Goal: Task Accomplishment & Management: Complete application form

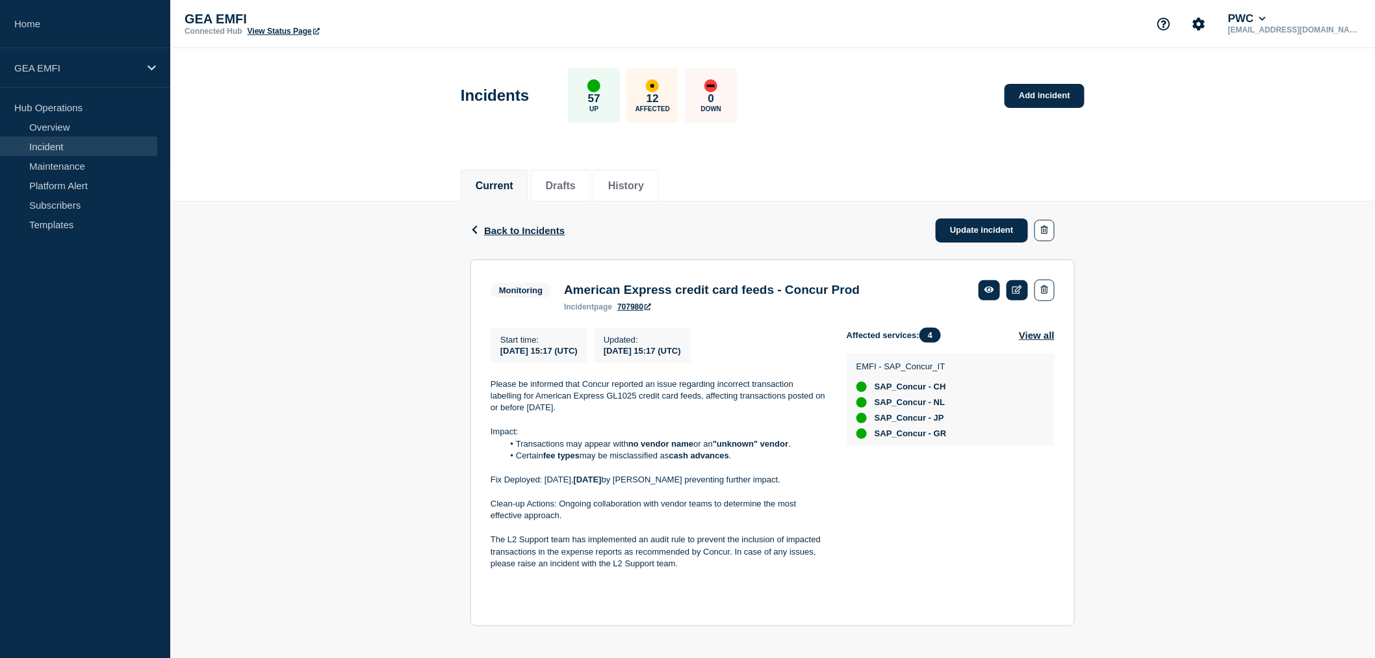
click at [62, 146] on link "Incident" at bounding box center [78, 147] width 157 height 20
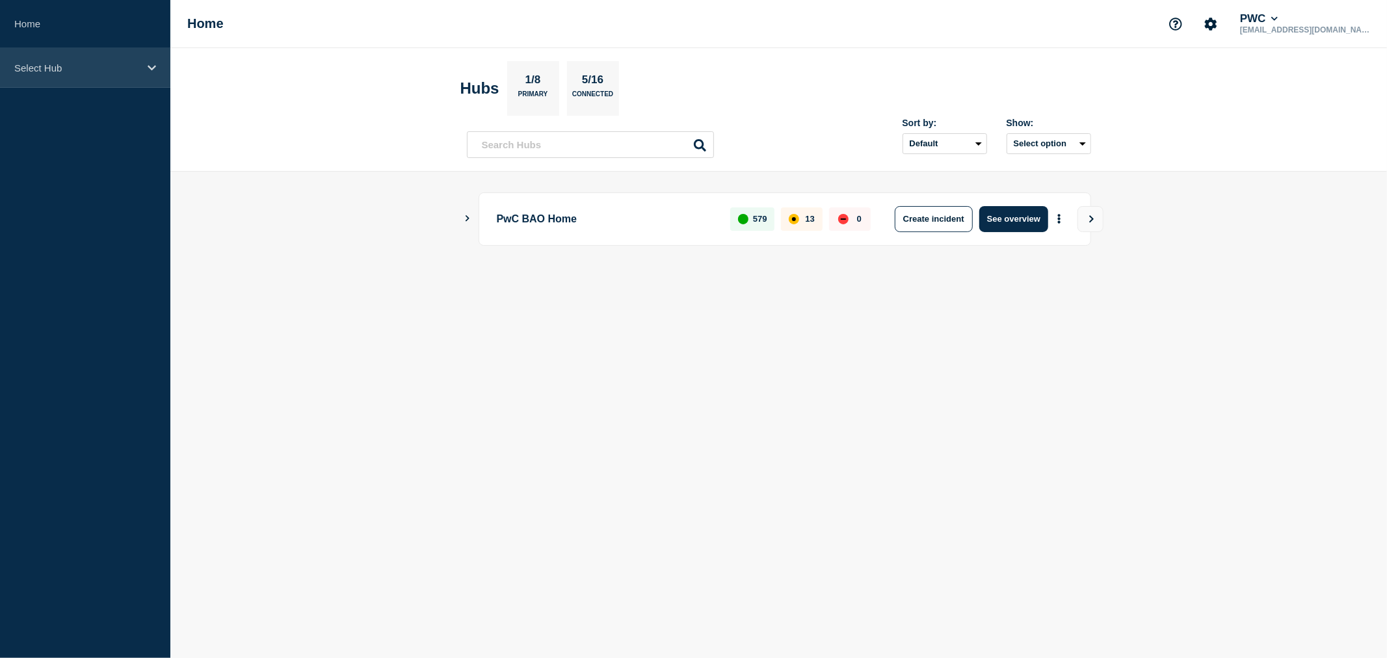
click at [154, 67] on icon at bounding box center [152, 67] width 8 height 5
click at [147, 75] on div "Select Hub" at bounding box center [85, 68] width 170 height 40
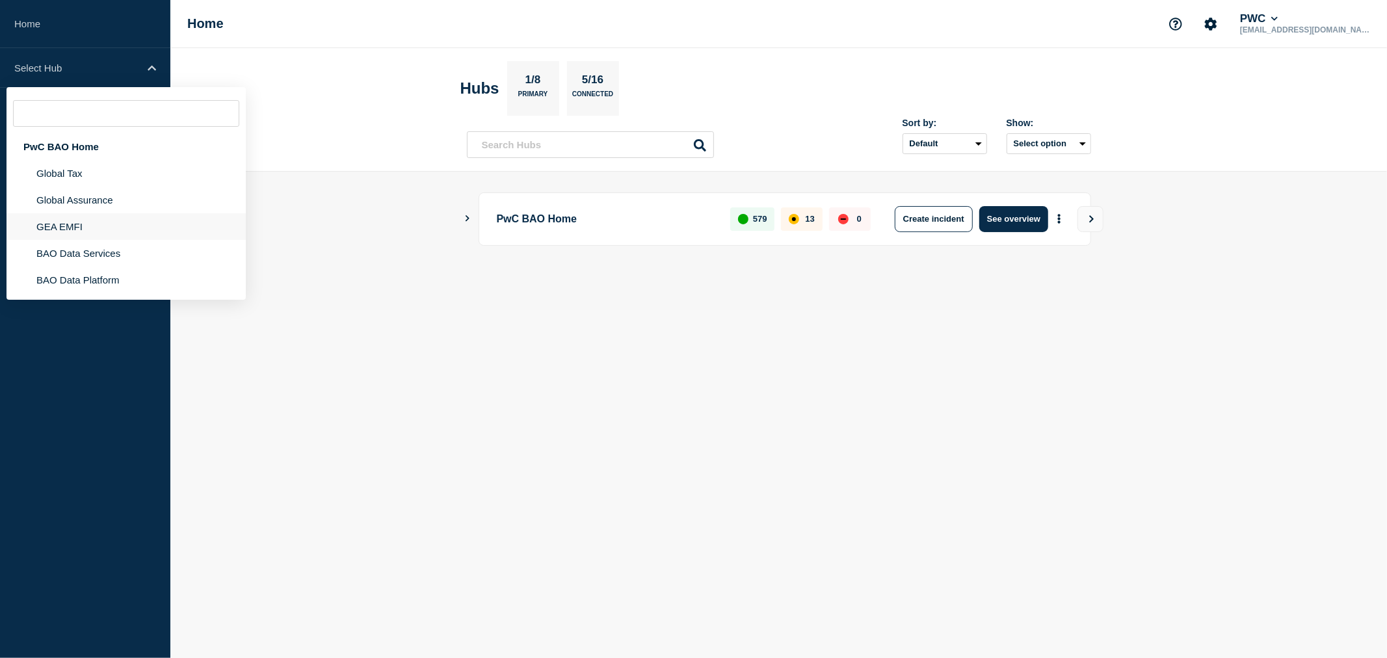
click at [78, 228] on li "GEA EMFI" at bounding box center [126, 226] width 239 height 27
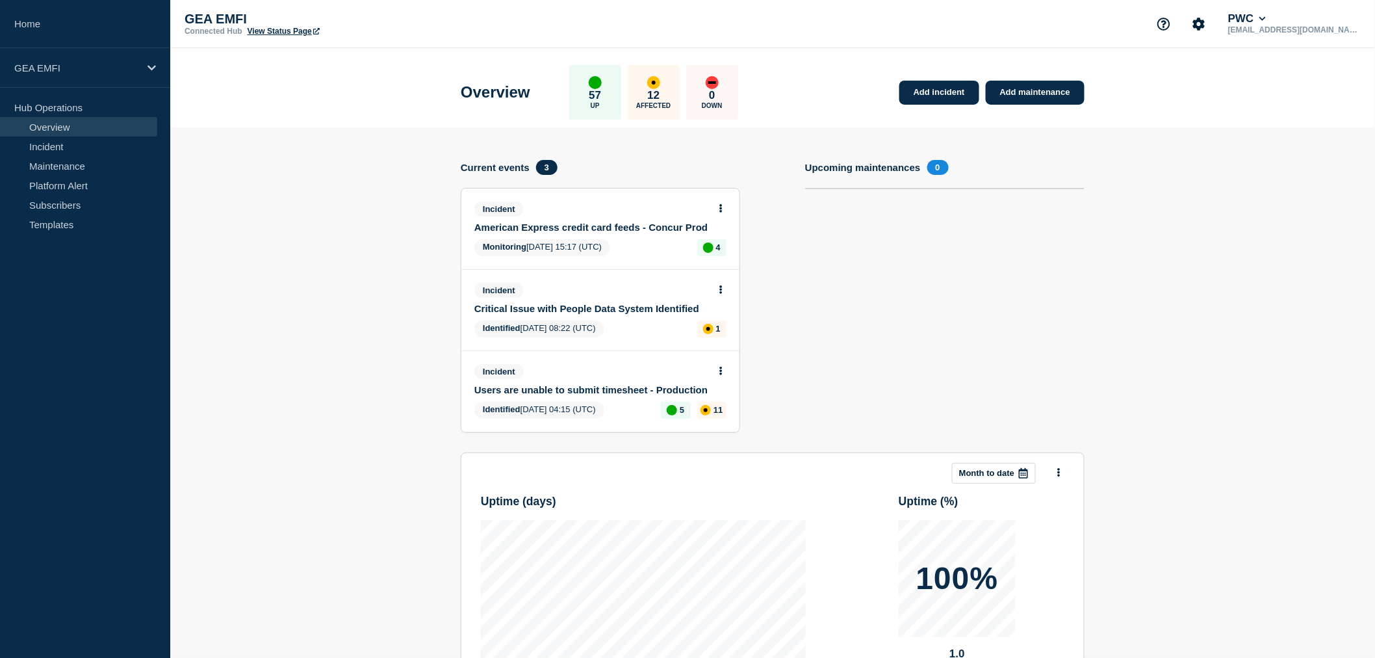
click at [586, 387] on link "Users are unable to submit timesheet - Production" at bounding box center [592, 389] width 235 height 11
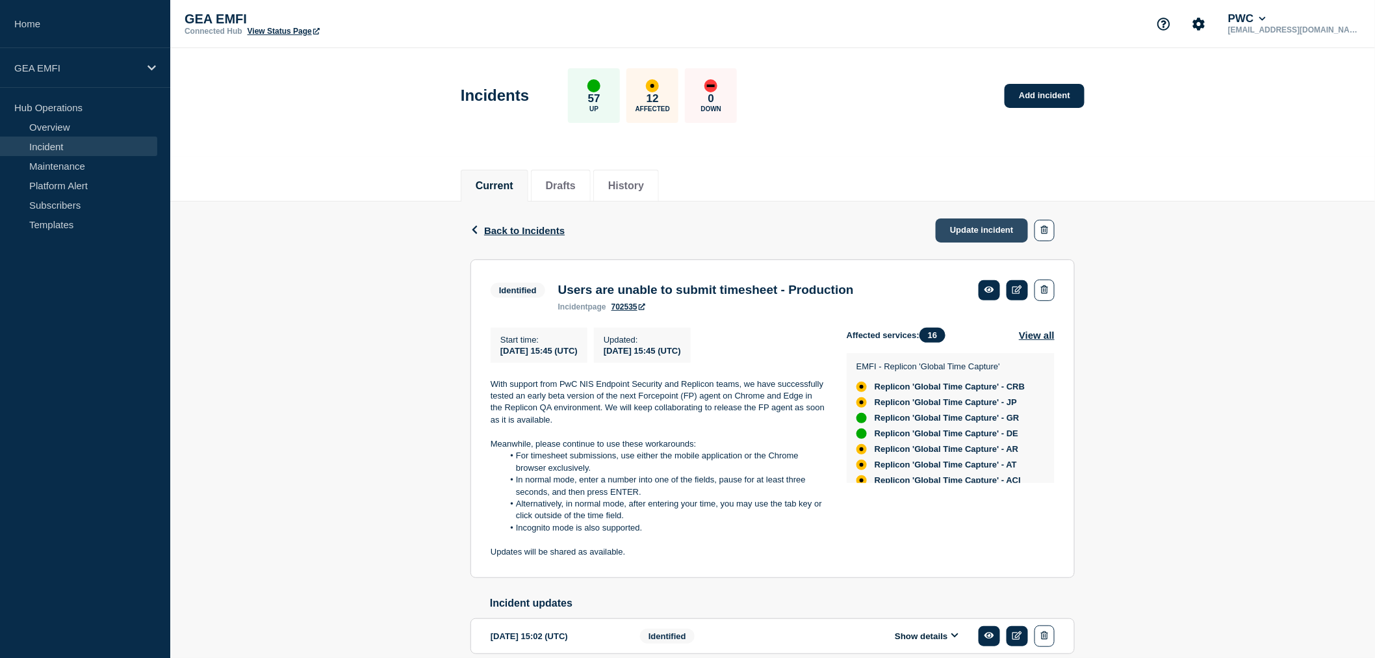
click at [991, 229] on link "Update incident" at bounding box center [982, 230] width 92 height 24
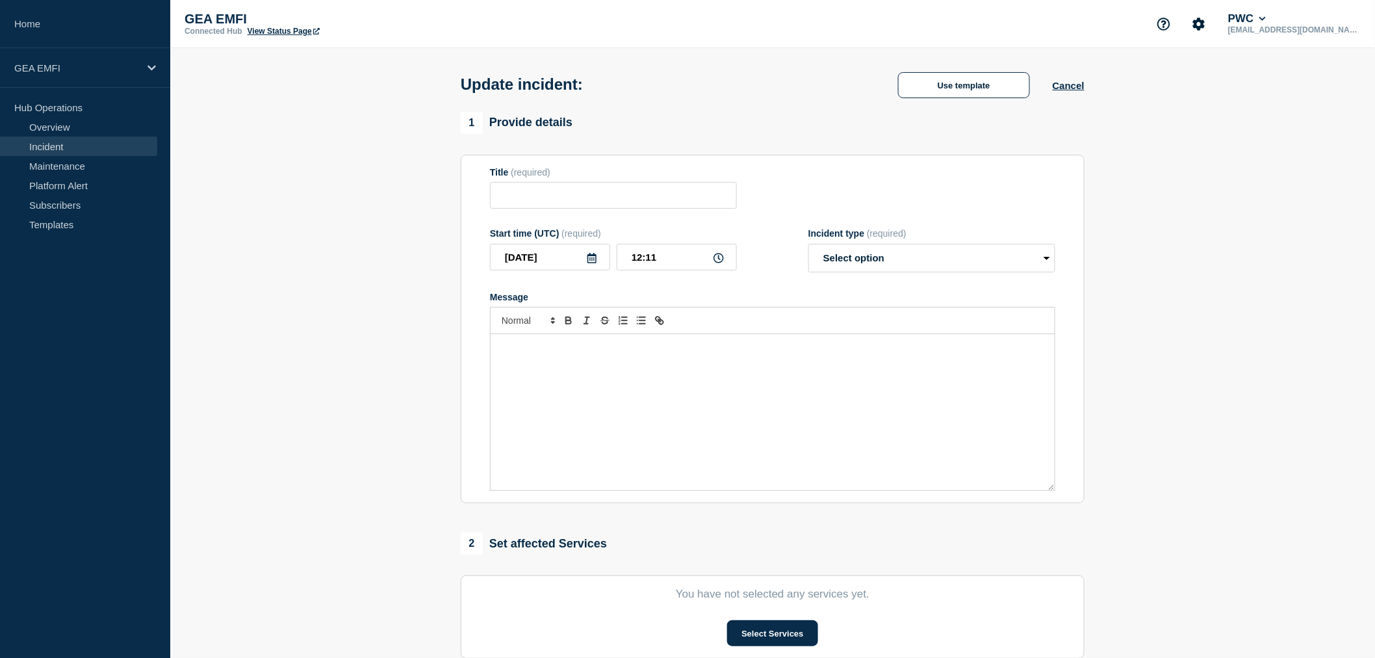
type input "Users are unable to submit timesheet - Production"
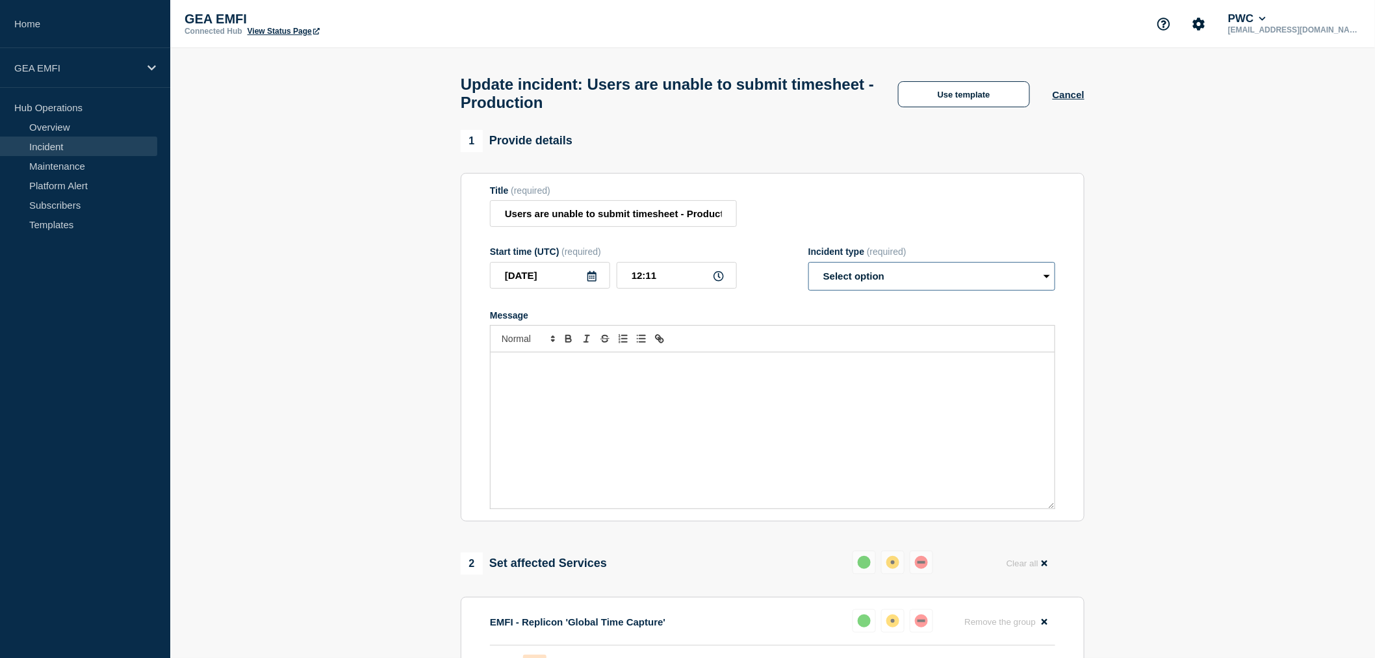
click at [868, 287] on select "Select option Investigating Identified Monitoring Resolved" at bounding box center [932, 276] width 247 height 29
click at [1002, 289] on select "Select option Investigating Identified Monitoring Resolved" at bounding box center [932, 276] width 247 height 29
click at [1002, 288] on select "Select option Investigating Identified Monitoring Resolved" at bounding box center [932, 276] width 247 height 29
click at [1001, 287] on select "Select option Investigating Identified Monitoring Resolved" at bounding box center [932, 276] width 247 height 29
select select "identified"
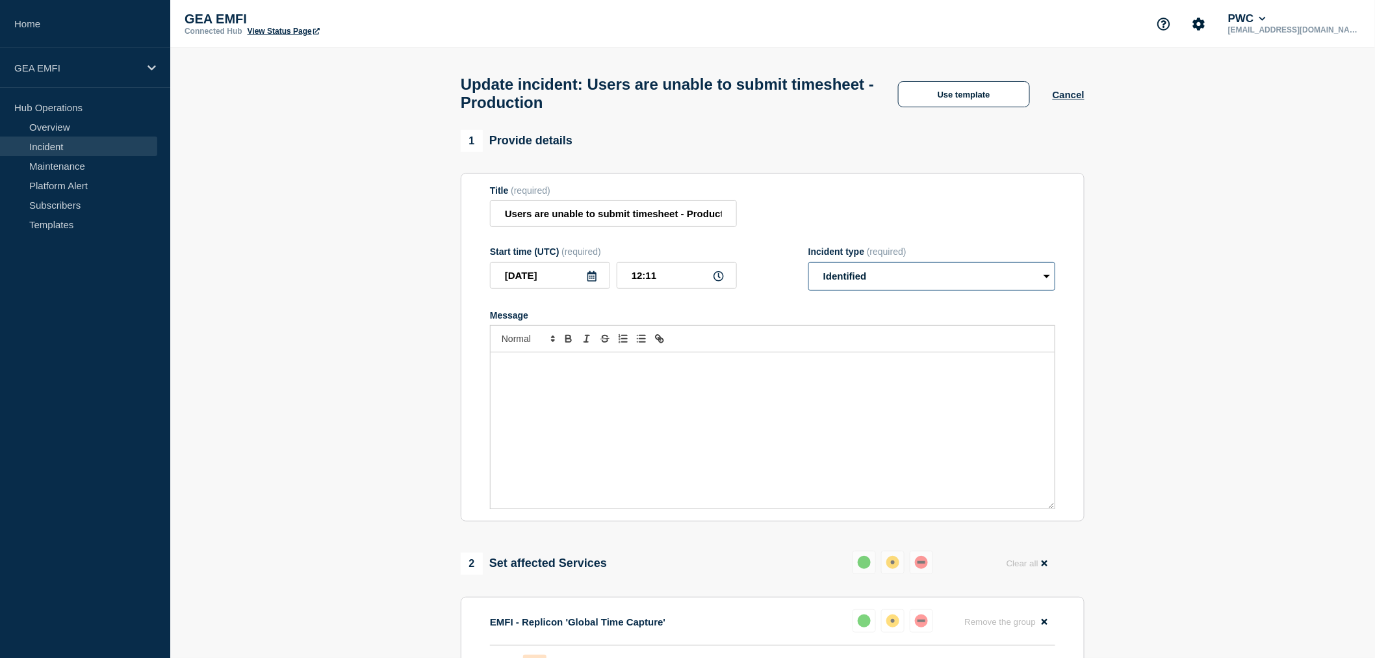
click at [809, 269] on select "Select option Investigating Identified Monitoring Resolved" at bounding box center [932, 276] width 247 height 29
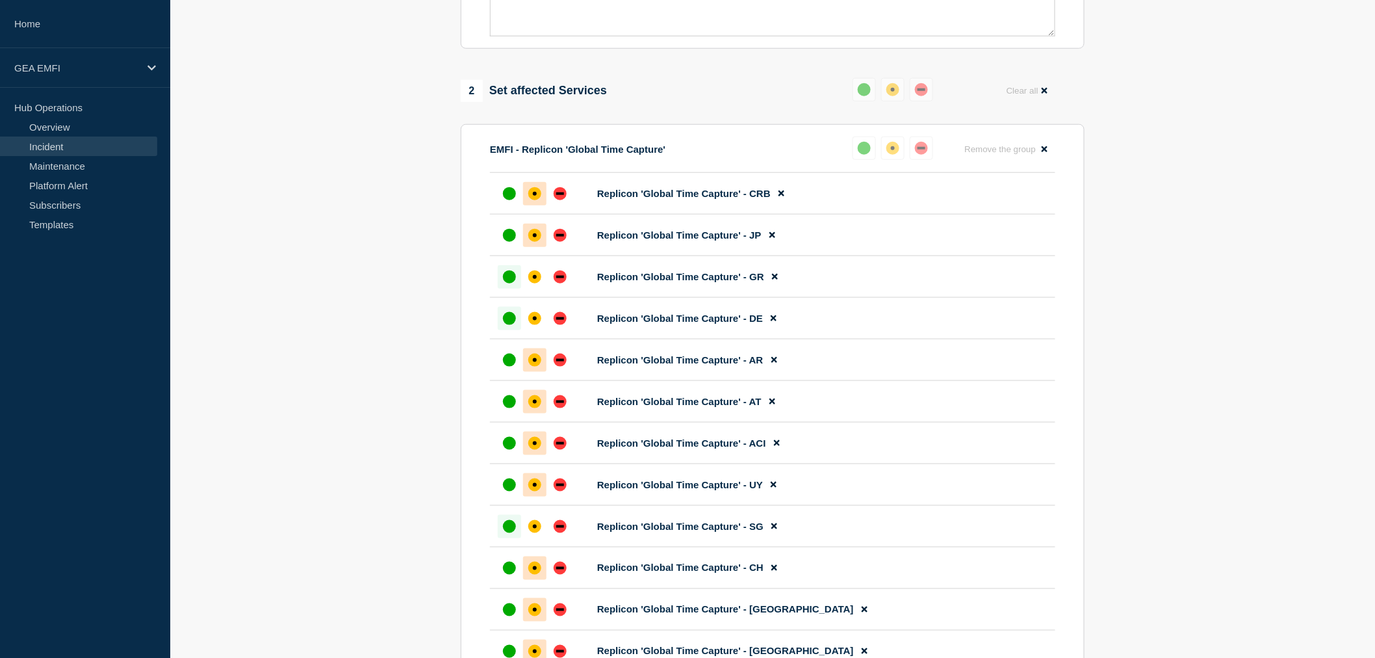
scroll to position [505, 0]
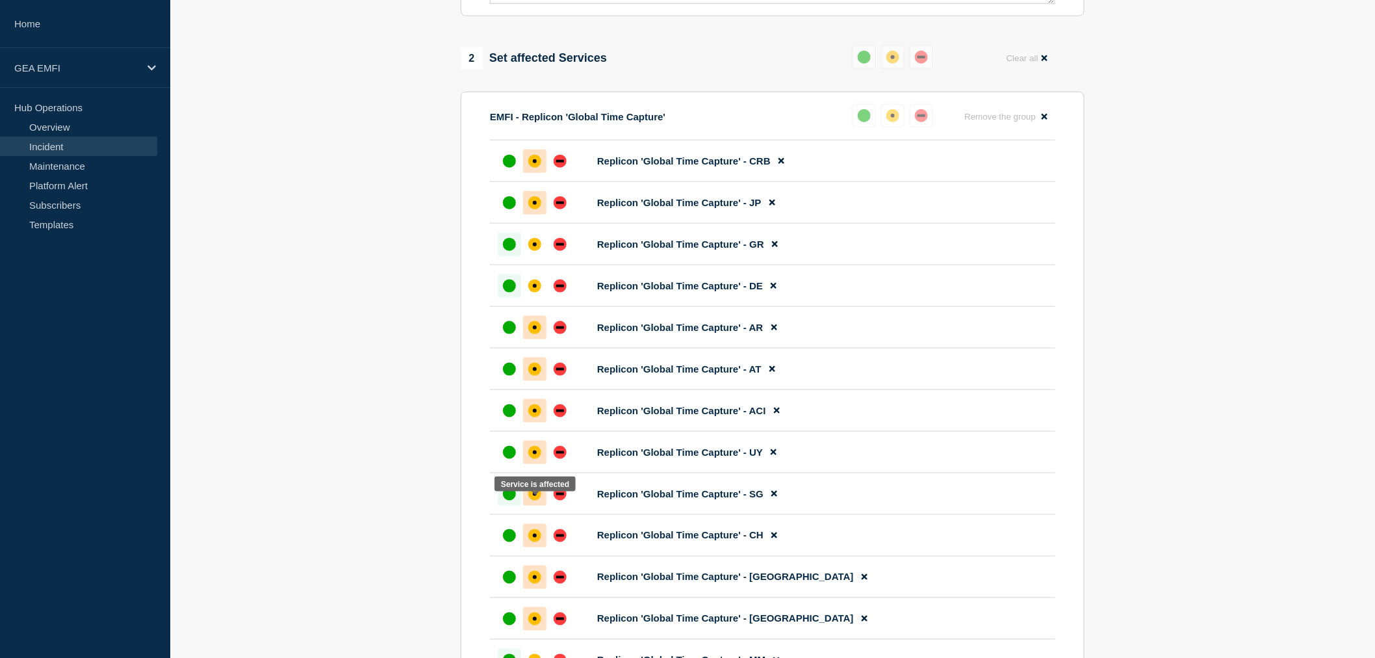
click at [531, 501] on div "affected" at bounding box center [534, 494] width 13 height 13
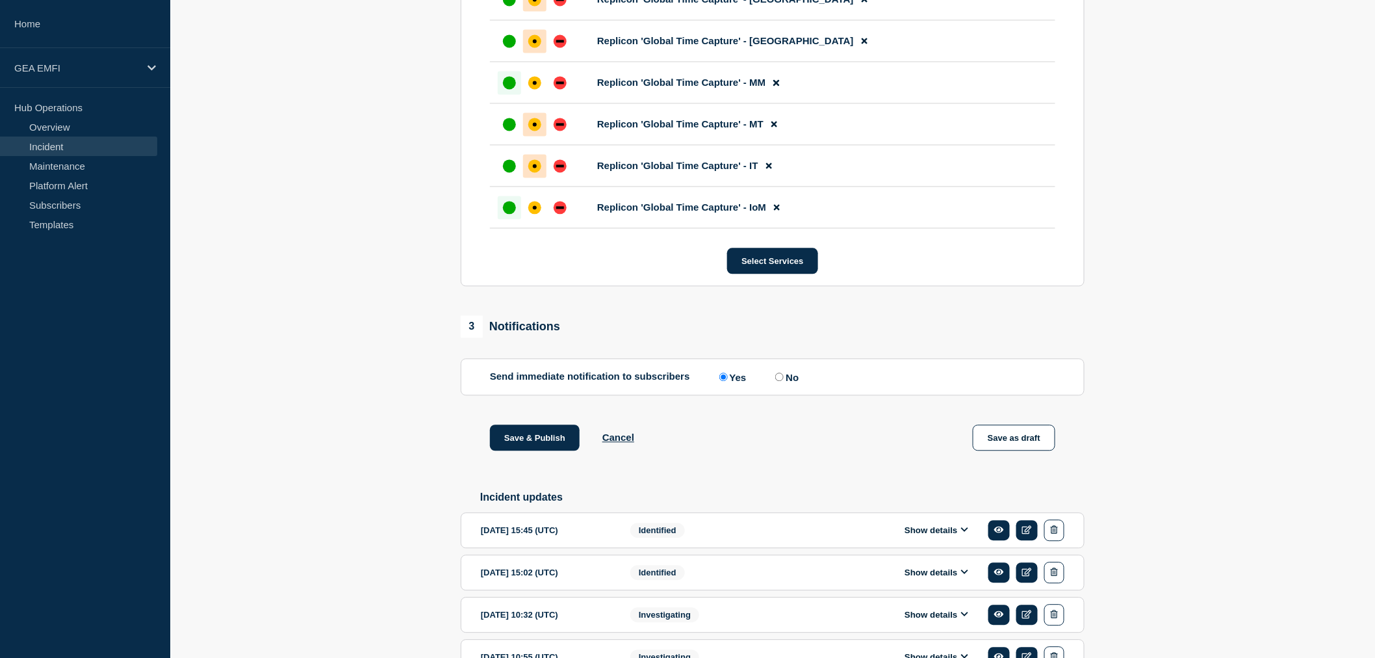
scroll to position [1227, 0]
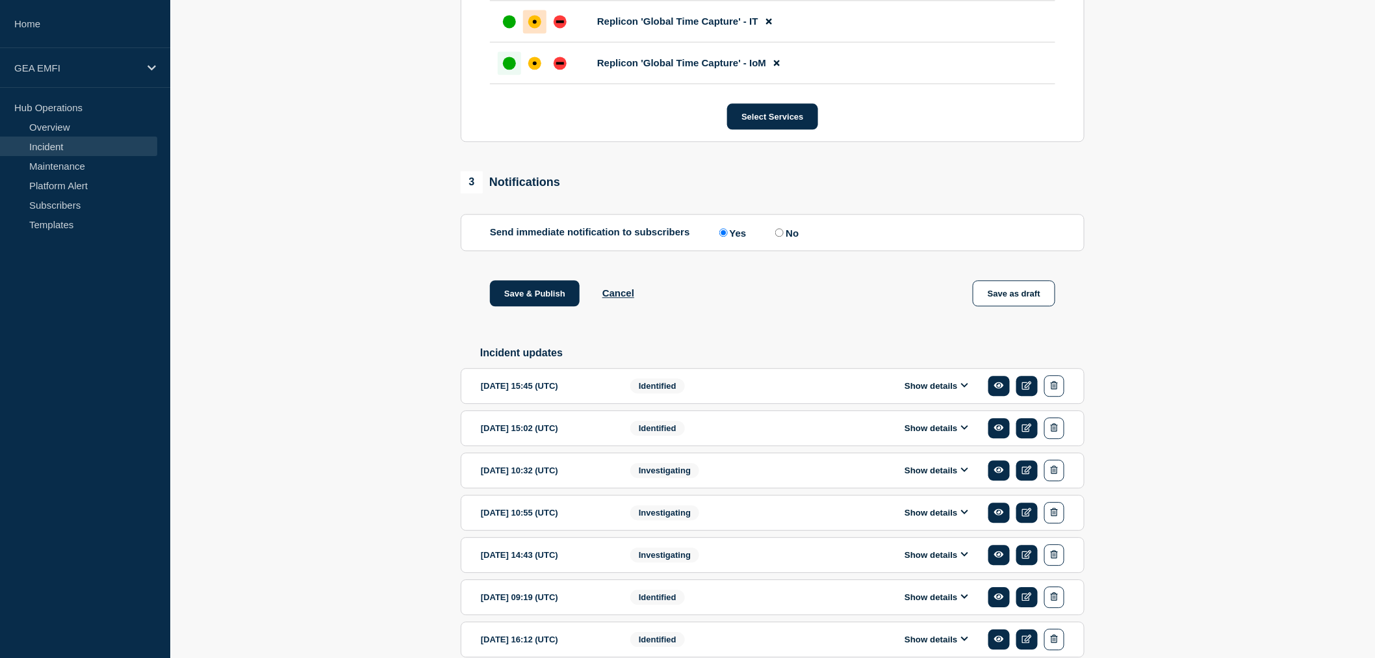
click at [962, 391] on button "Show details" at bounding box center [937, 385] width 72 height 11
click at [967, 389] on icon at bounding box center [965, 385] width 8 height 8
click at [967, 387] on icon at bounding box center [964, 385] width 7 height 5
click at [963, 387] on icon at bounding box center [964, 385] width 7 height 5
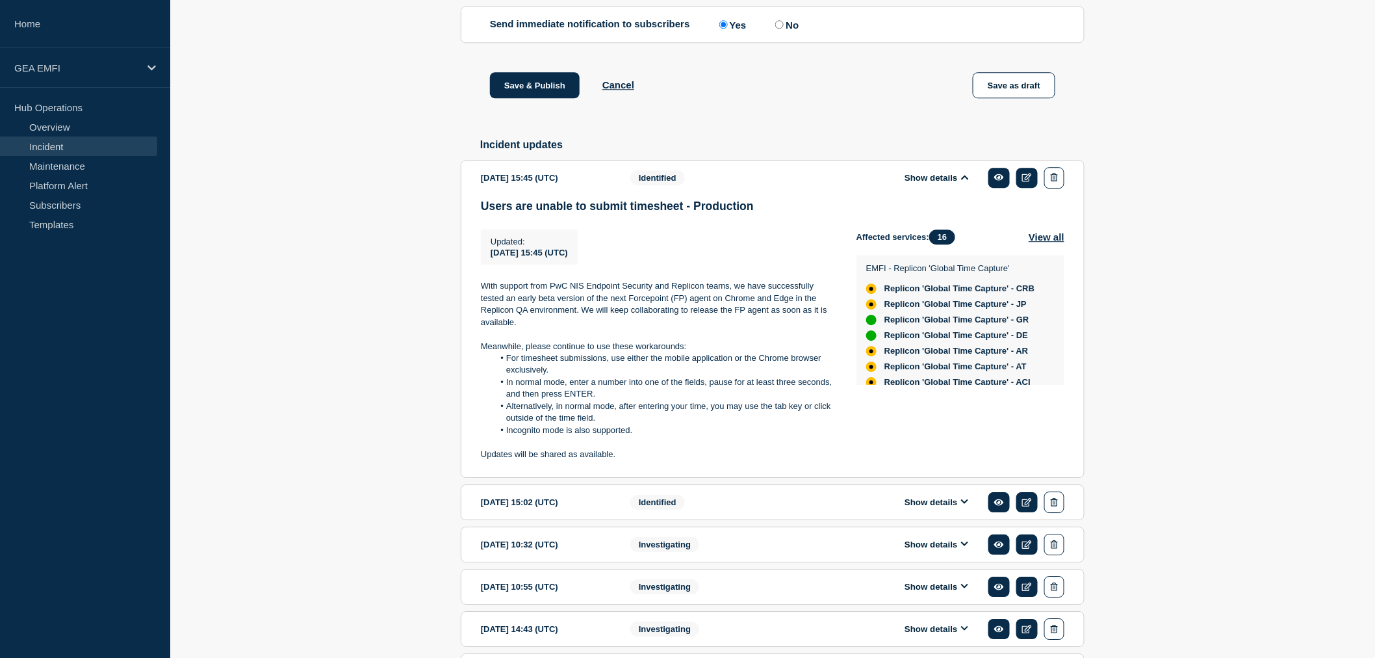
scroll to position [1444, 0]
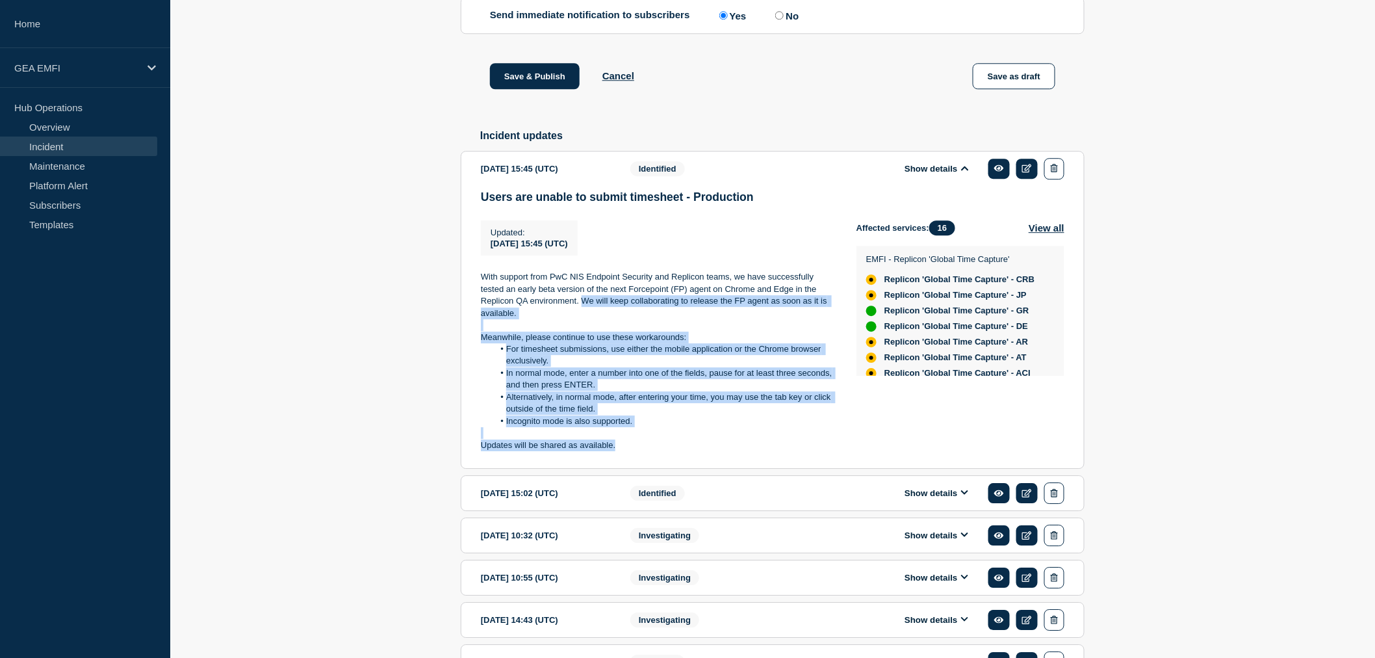
drag, startPoint x: 580, startPoint y: 317, endPoint x: 689, endPoint y: 462, distance: 180.6
click at [689, 451] on div "With support from PwC NIS Endpoint Security and Replicon teams, we have success…" at bounding box center [658, 361] width 355 height 180
copy div "We will keep collaborating to release the FP agent as soon as it is available. …"
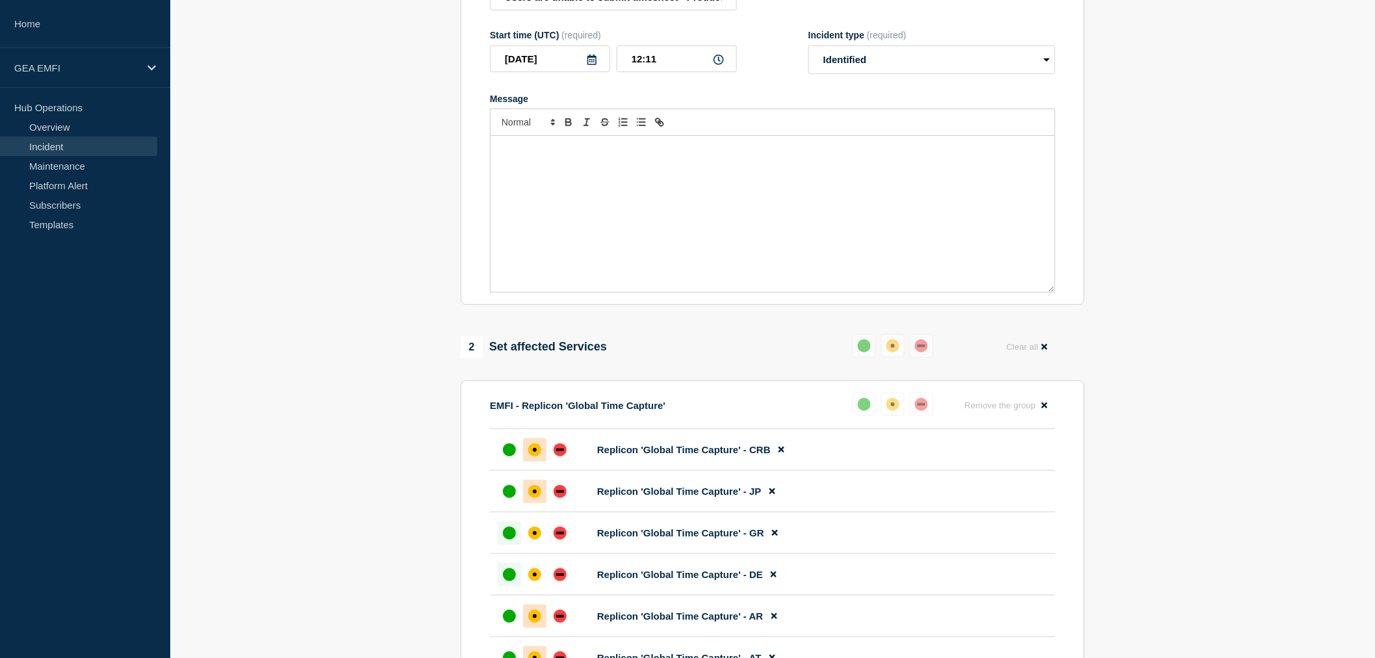
scroll to position [0, 0]
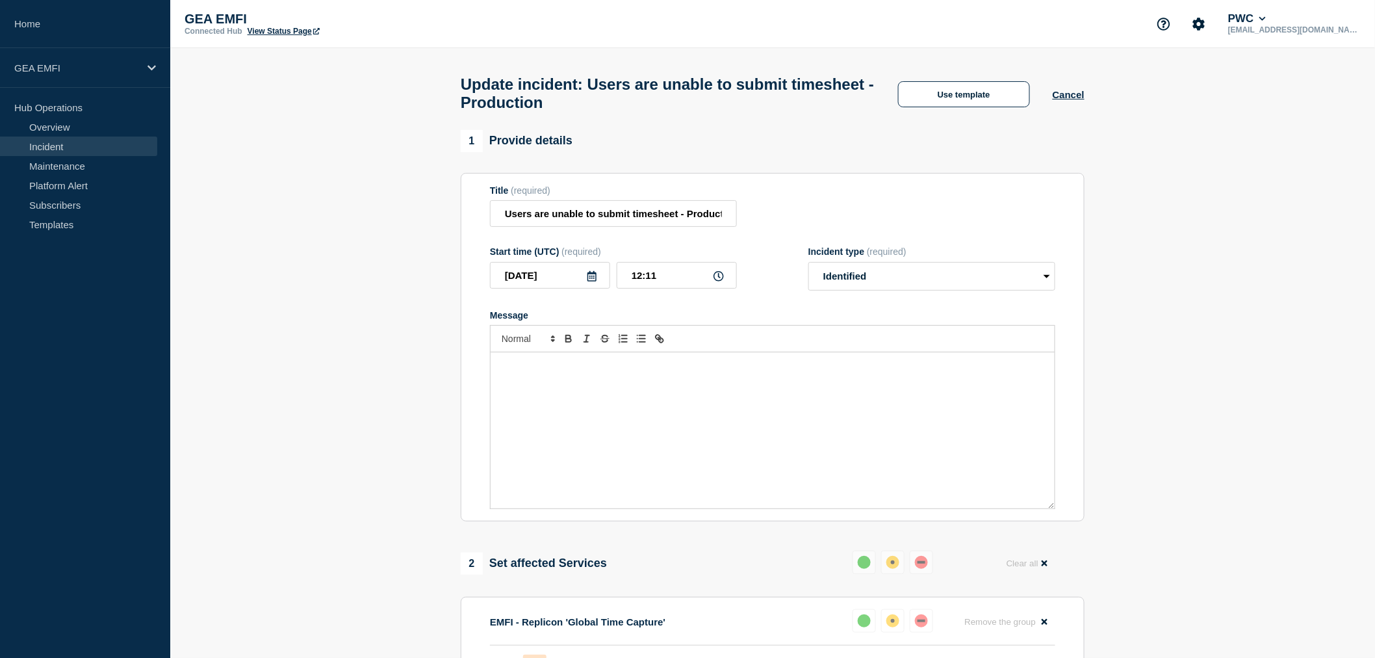
click at [576, 369] on p "Message" at bounding box center [773, 366] width 545 height 12
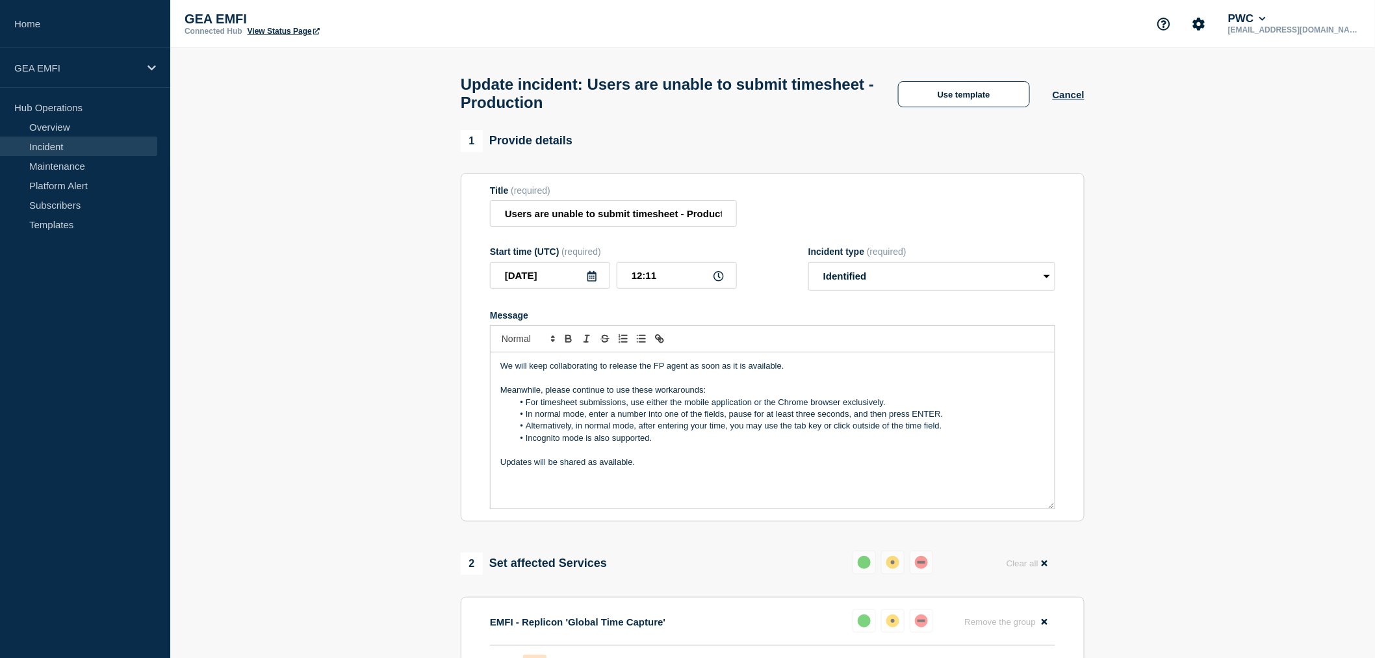
click at [547, 372] on p "We will keep collaborating to release the FP agent as soon as it is available." at bounding box center [773, 366] width 545 height 12
click at [502, 468] on p "Updates will be shared as available." at bounding box center [773, 462] width 545 height 12
click at [667, 468] on p "Further updates will be shared as available." at bounding box center [773, 462] width 545 height 12
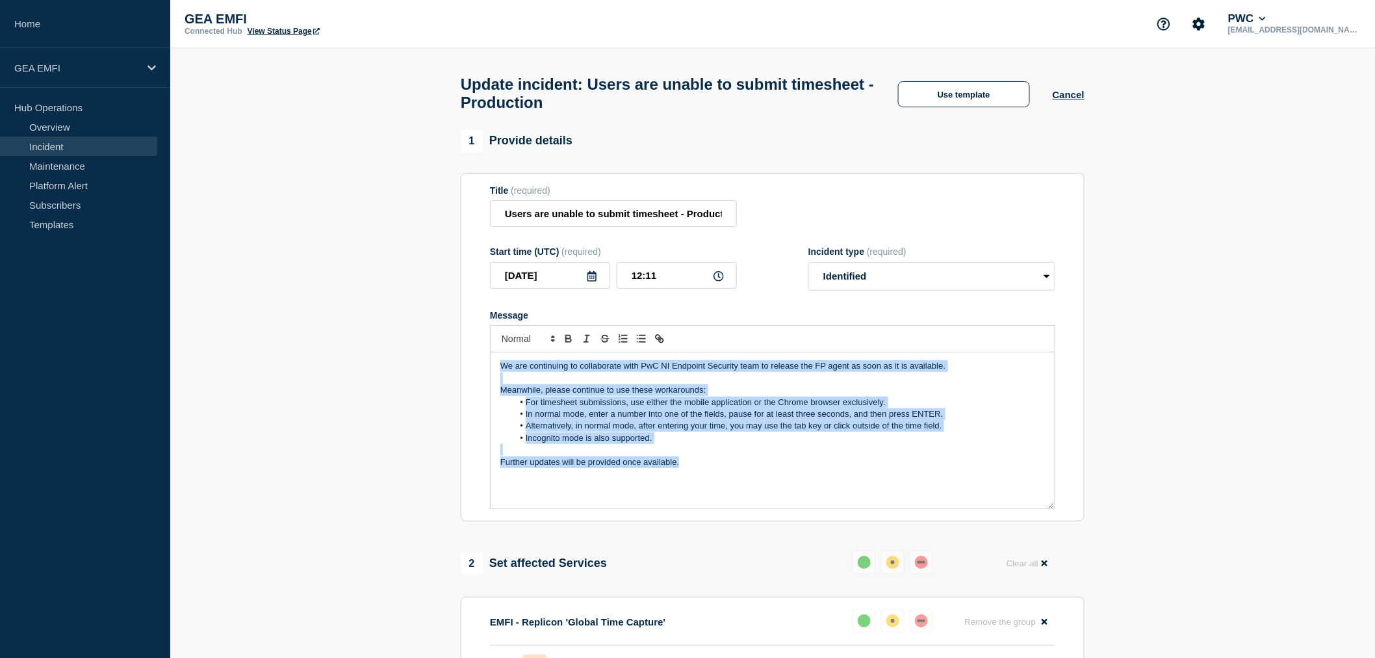
drag, startPoint x: 694, startPoint y: 465, endPoint x: 499, endPoint y: 372, distance: 215.7
click at [499, 372] on div "We are continuing to collaborate with PwC NI Endpoint Security team to release …" at bounding box center [773, 430] width 564 height 156
copy div "We are continuing to collaborate with PwC NI Endpoint Security team to release …"
click at [720, 464] on p "Further updates will be provided once available." at bounding box center [773, 462] width 545 height 12
click at [569, 381] on p "Message" at bounding box center [773, 378] width 545 height 12
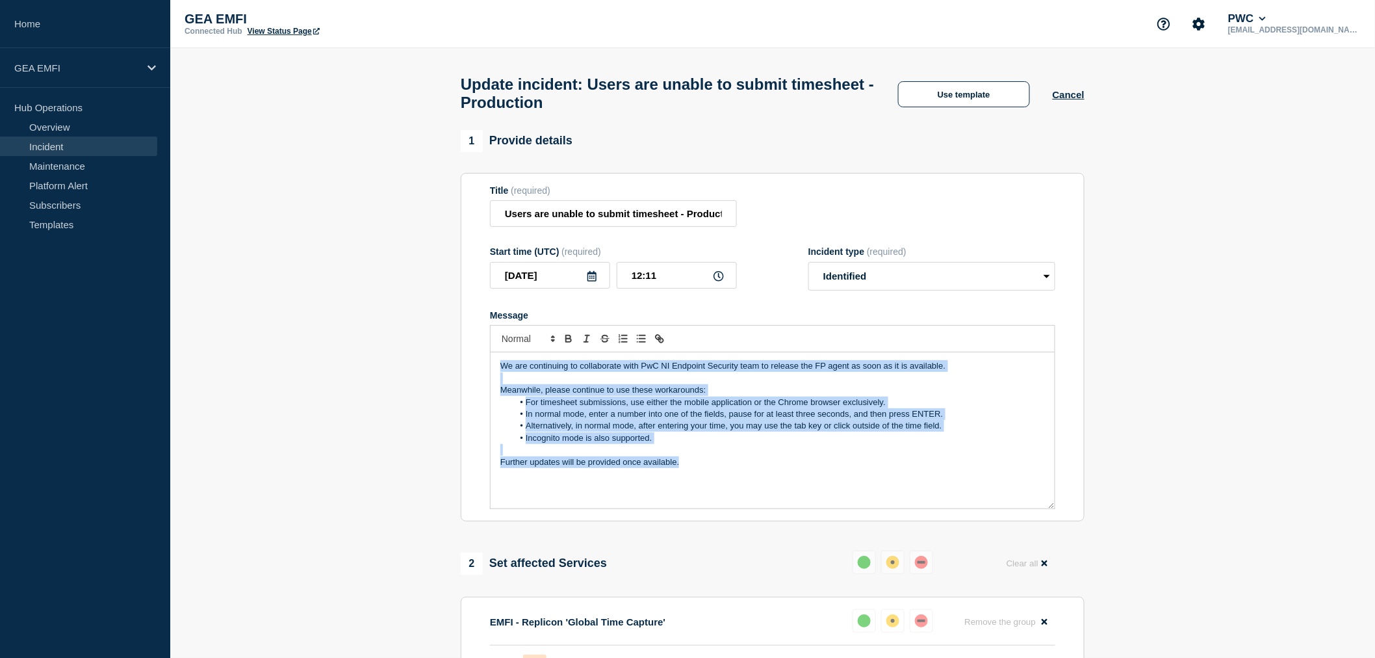
click at [569, 381] on p "Message" at bounding box center [773, 378] width 545 height 12
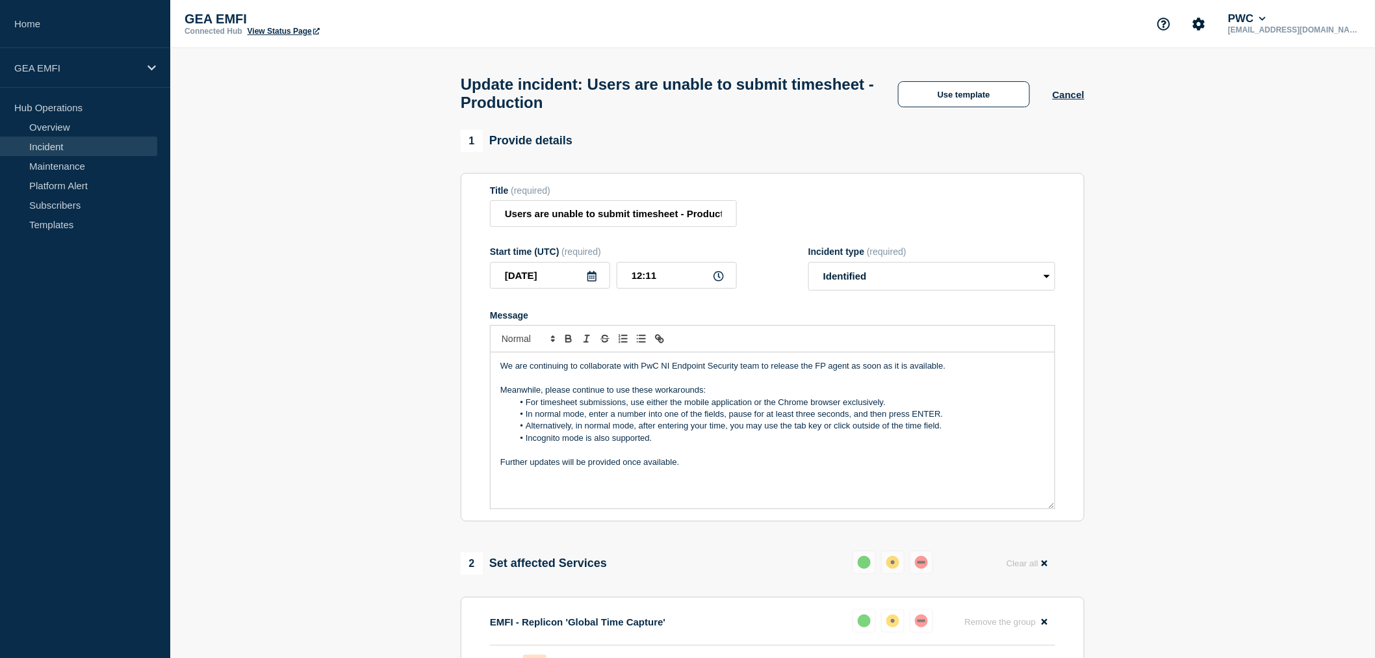
click at [570, 372] on p "We are continuing to collaborate with PwC NI Endpoint Security team to release …" at bounding box center [773, 366] width 545 height 12
click at [893, 372] on p "We are working with PwC NI Endpoint Security team to release the FP agent as so…" at bounding box center [773, 366] width 545 height 12
click at [499, 398] on div "We are working with PwC NI Endpoint Security team to release the FP agent as so…" at bounding box center [773, 430] width 564 height 156
click at [731, 396] on p "In the meantime, please continue to use these workarounds:" at bounding box center [773, 390] width 545 height 12
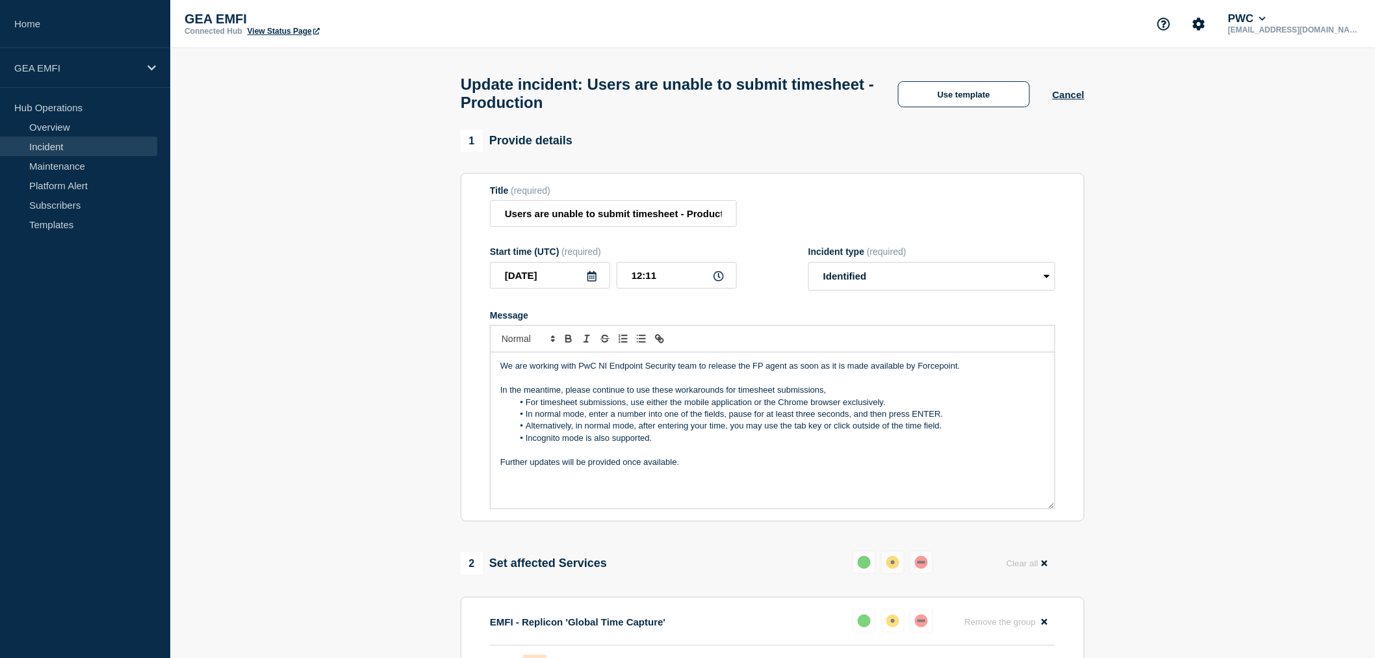
click at [632, 408] on li "For timesheet submissions, use either the mobile application or the Chrome brow…" at bounding box center [780, 403] width 532 height 12
click at [629, 408] on li "For timesheet submissions, use either the mobile application or the Chrome brow…" at bounding box center [780, 403] width 532 height 12
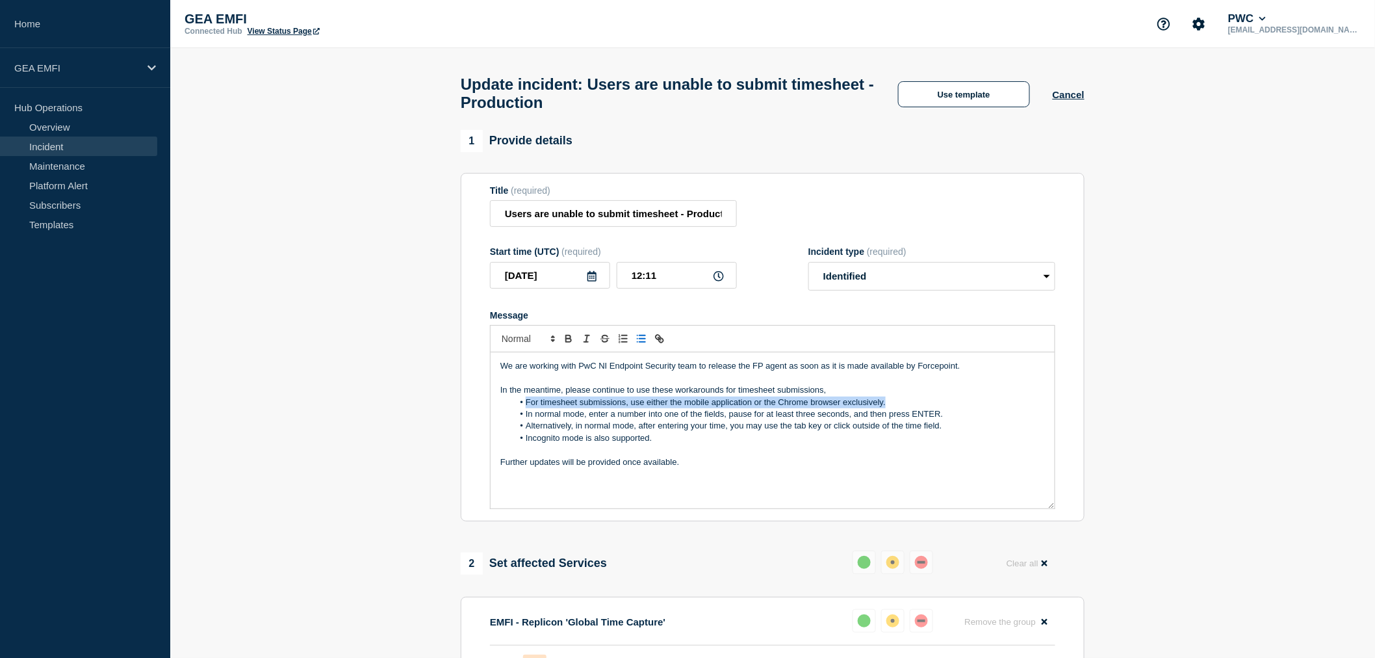
click at [707, 444] on li "Incognito mode is also supported." at bounding box center [780, 438] width 532 height 12
click at [671, 408] on li "For timesheet submissions, use either the mobile application or the Chrome brow…" at bounding box center [780, 403] width 532 height 12
click at [499, 469] on div "We are working with PwC NI Endpoint Security team to release the FP agent as so…" at bounding box center [773, 430] width 564 height 156
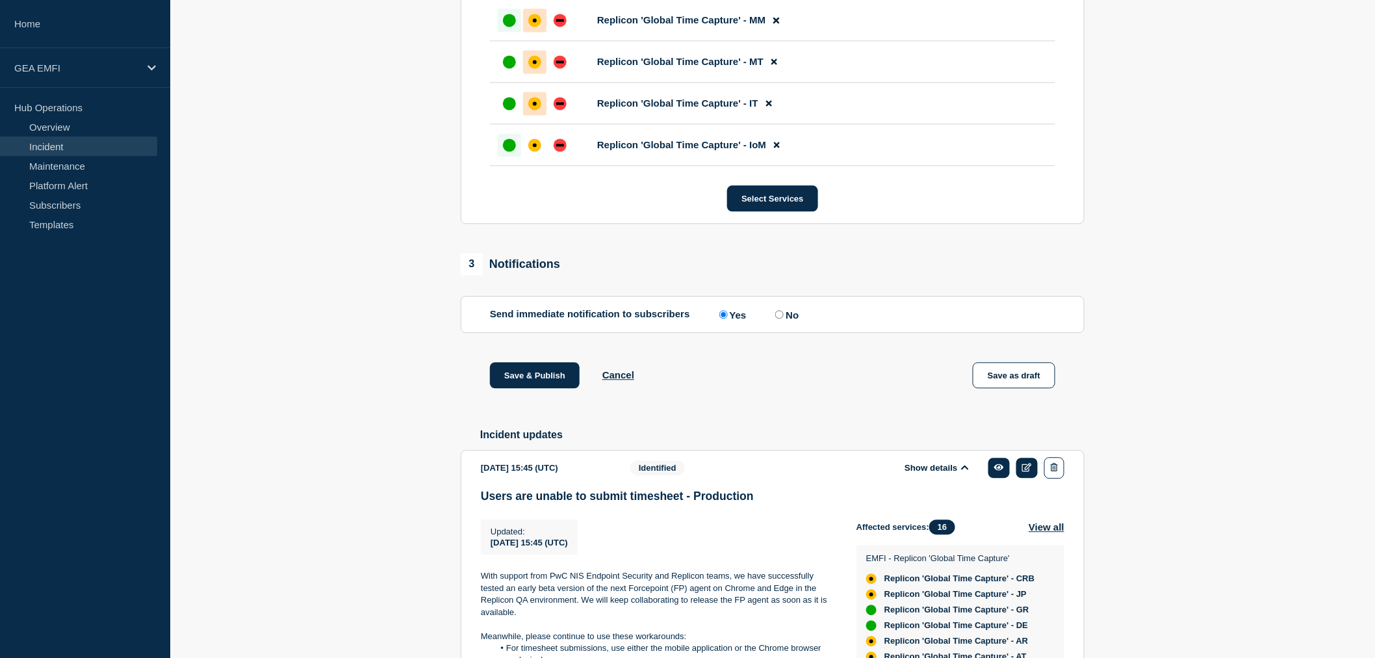
scroll to position [1155, 0]
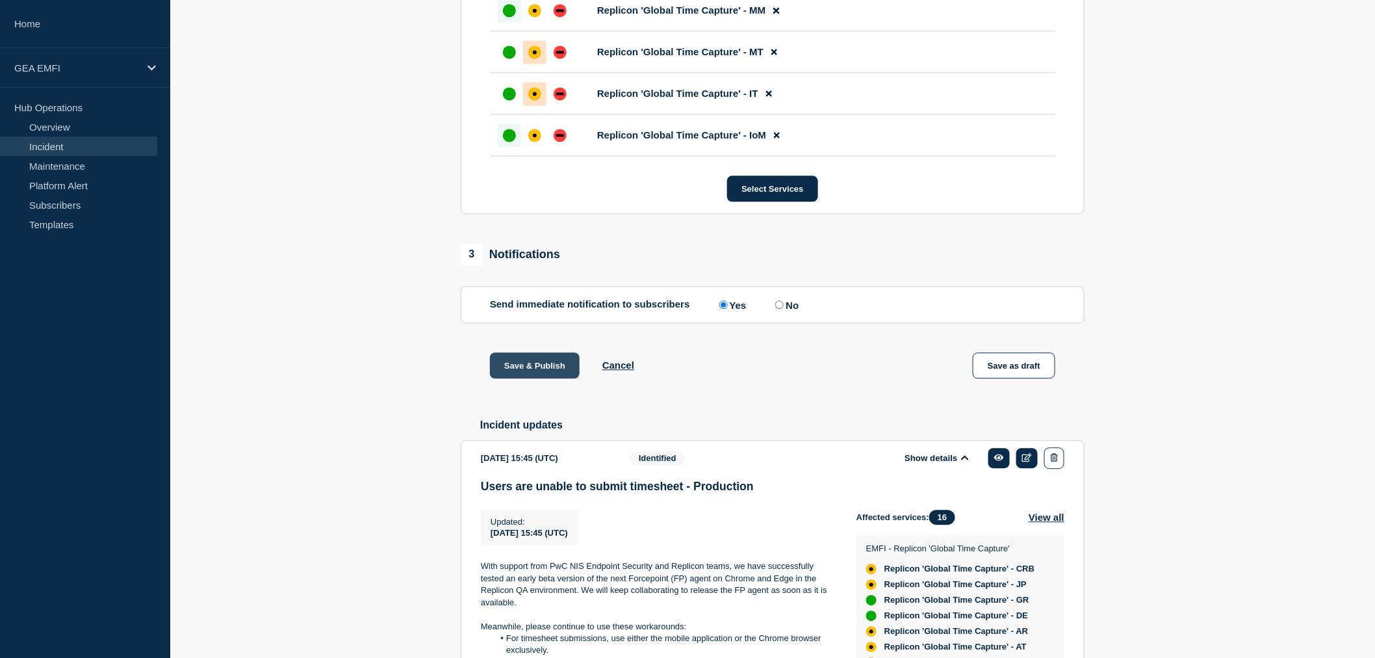
click at [551, 378] on button "Save & Publish" at bounding box center [535, 365] width 90 height 26
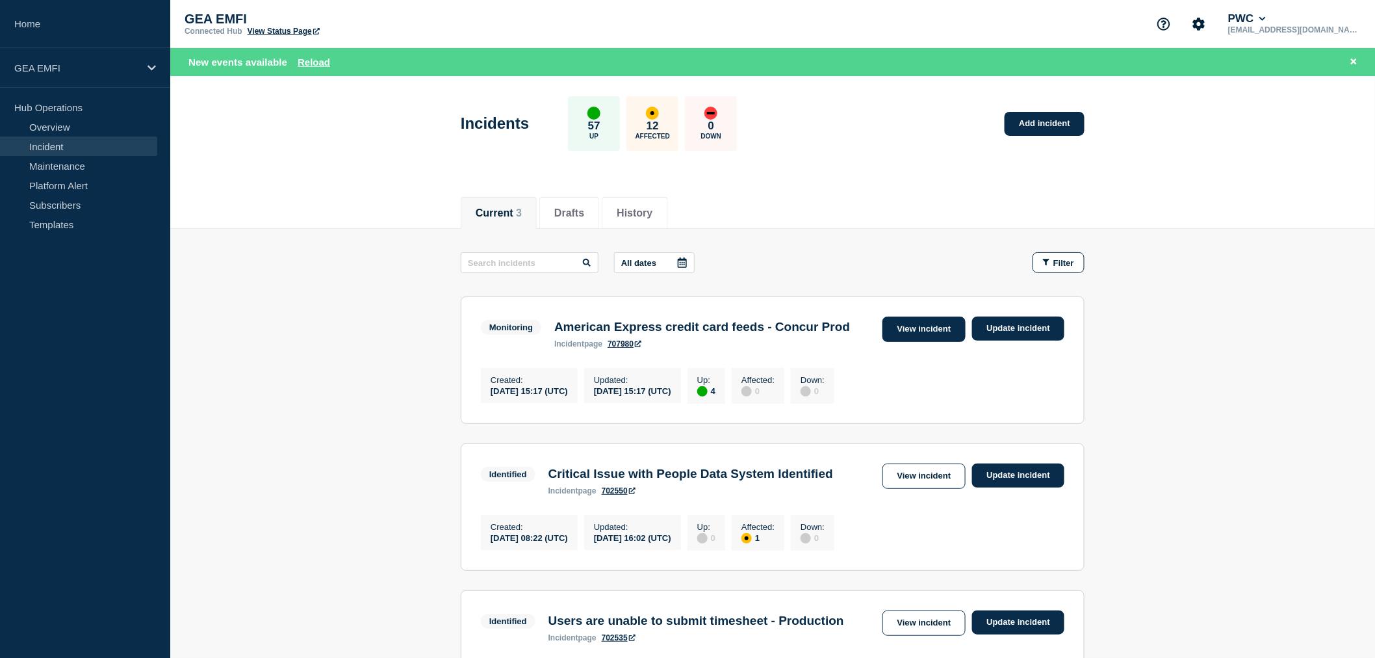
click at [928, 330] on link "View incident" at bounding box center [925, 329] width 84 height 25
click at [928, 330] on body "Home GEA EMFI Hub Operations Overview Incident Maintenance Platform Alert Subsc…" at bounding box center [687, 329] width 1375 height 658
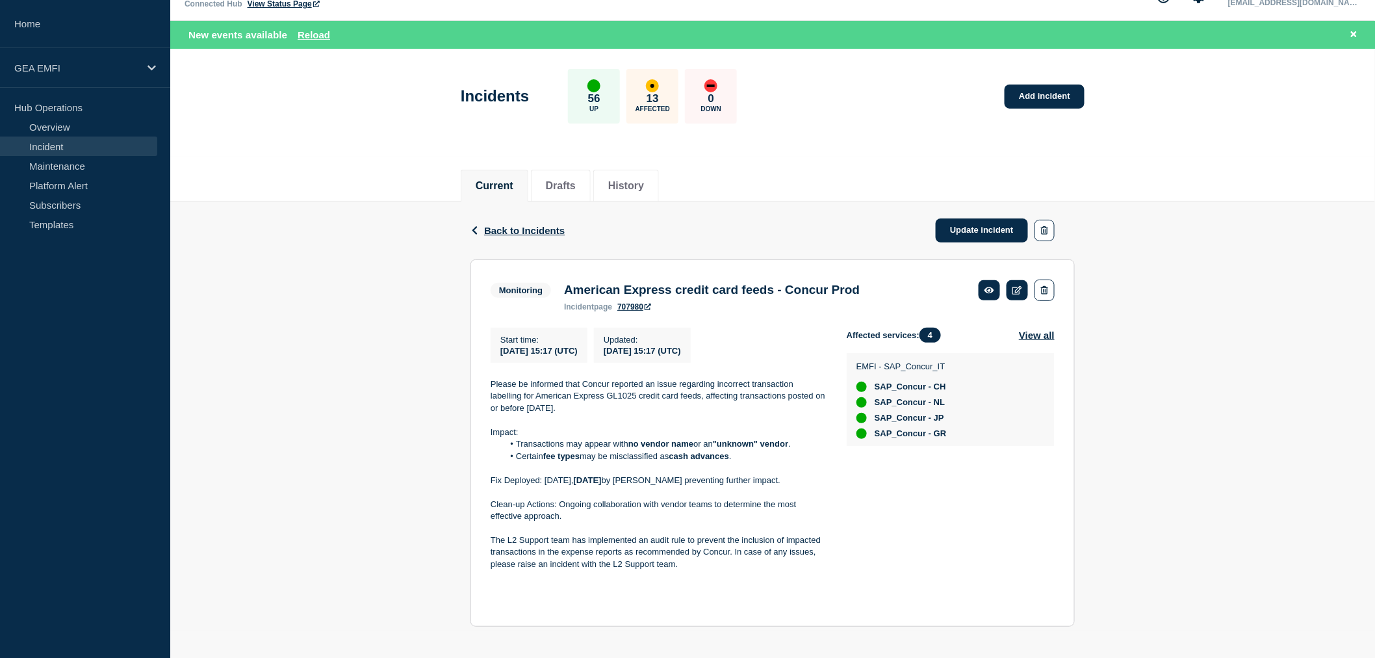
scroll to position [40, 0]
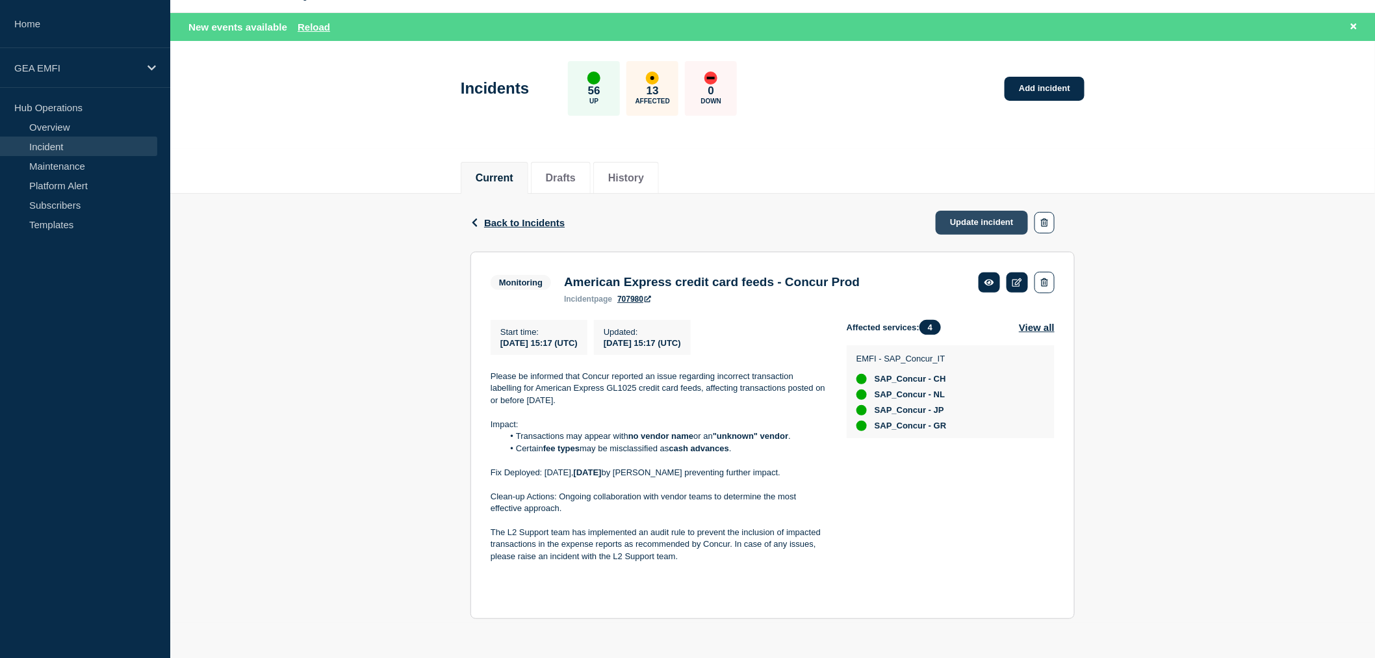
click at [962, 220] on link "Update incident" at bounding box center [982, 223] width 92 height 24
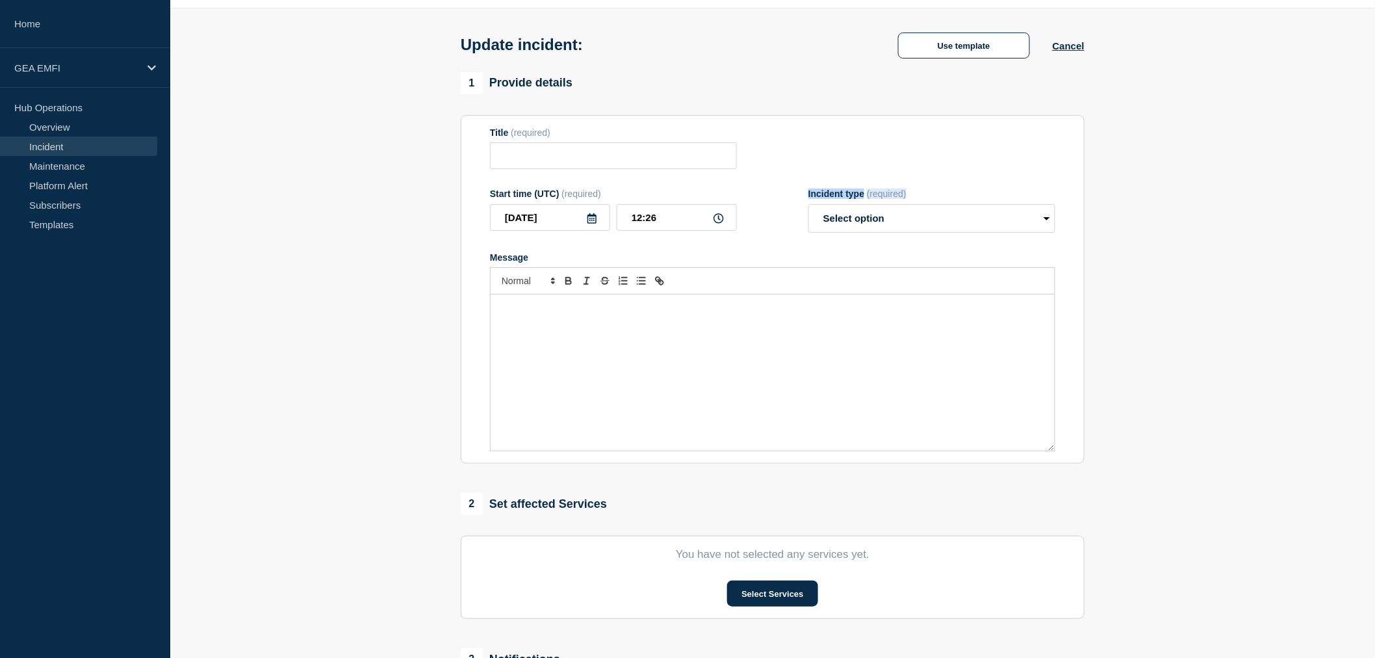
type input "American Express credit card feeds - Concur Prod"
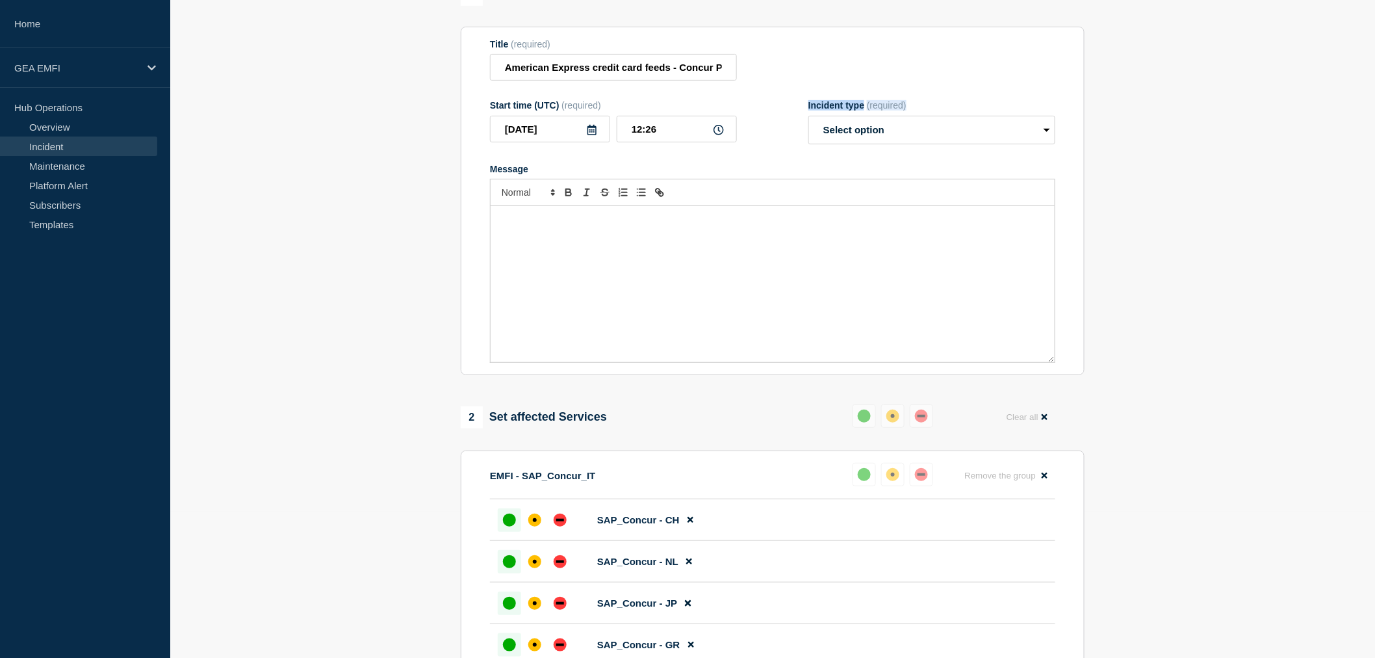
scroll to position [114, 0]
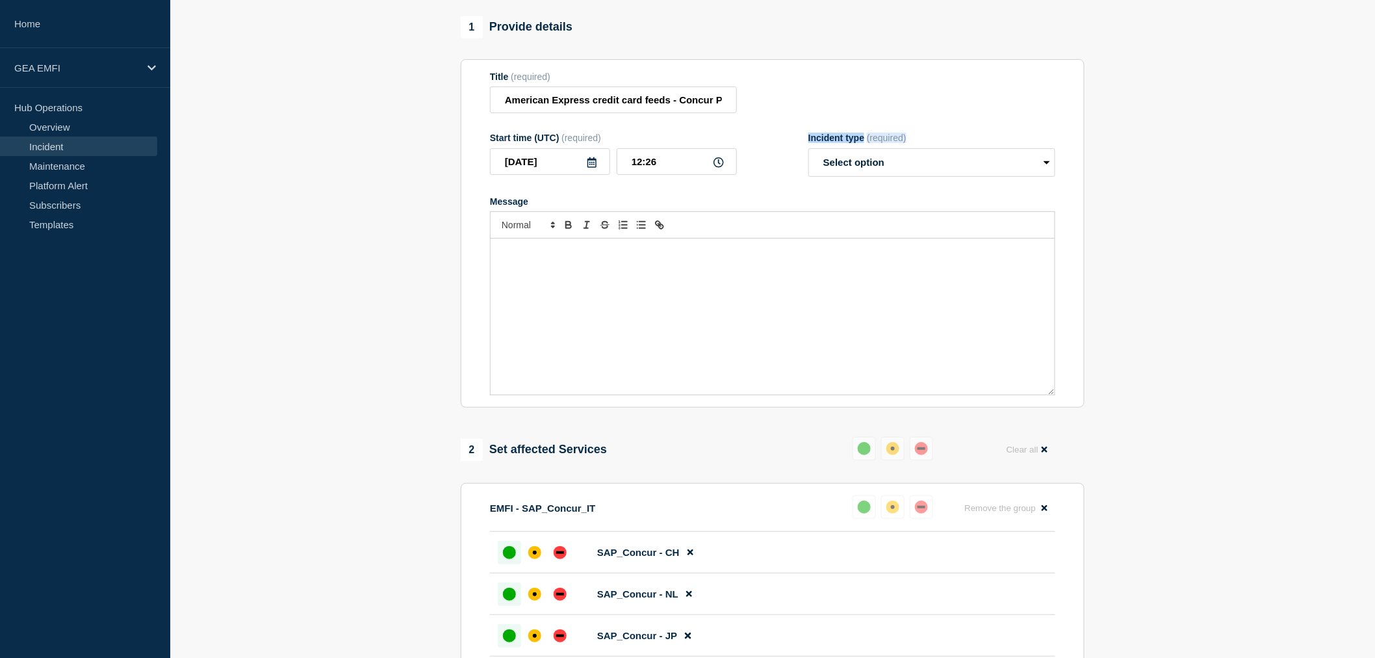
click at [601, 271] on div "Message" at bounding box center [773, 317] width 564 height 156
click at [1041, 176] on select "Select option Investigating Identified Monitoring Resolved" at bounding box center [932, 162] width 247 height 29
click at [1024, 170] on select "Select option Investigating Identified Monitoring Resolved" at bounding box center [932, 162] width 247 height 29
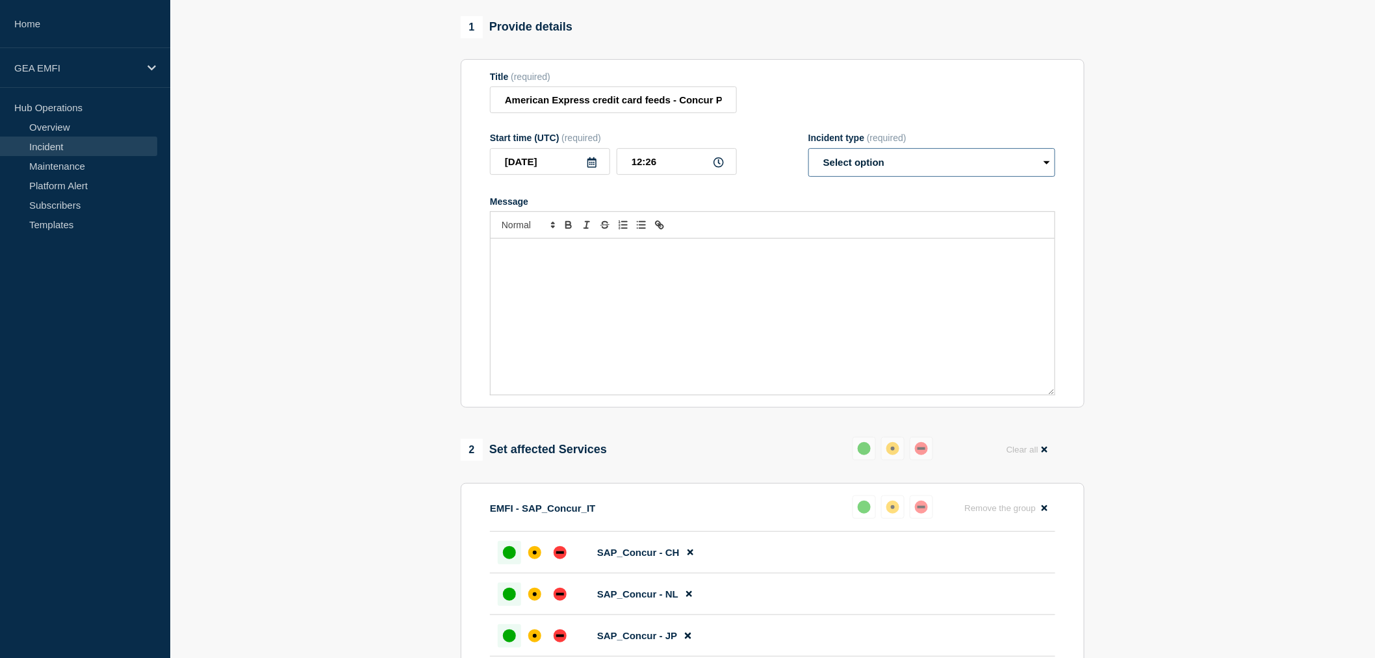
click at [1024, 170] on select "Select option Investigating Identified Monitoring Resolved" at bounding box center [932, 162] width 247 height 29
click at [1021, 172] on select "Select option Investigating Identified Monitoring Resolved" at bounding box center [932, 162] width 247 height 29
select select "monitoring"
click at [809, 155] on select "Select option Investigating Identified Monitoring Resolved" at bounding box center [932, 162] width 247 height 29
click at [899, 239] on div at bounding box center [773, 224] width 566 height 27
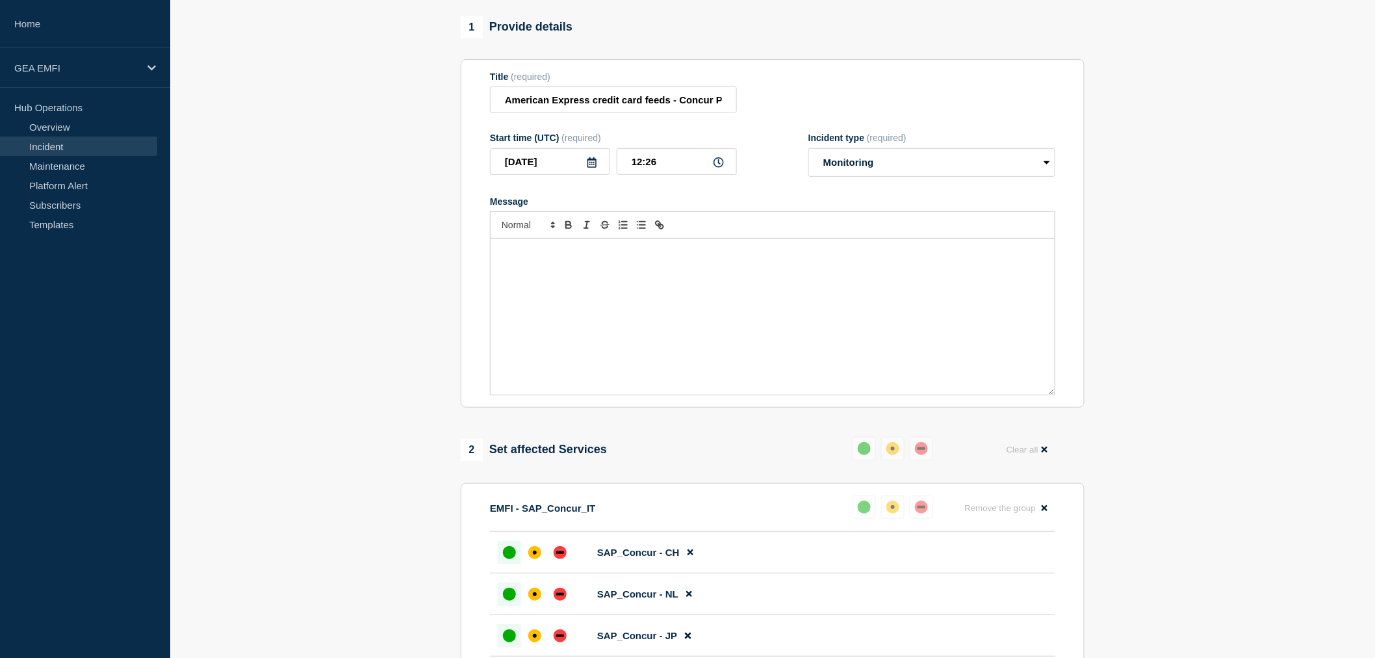
click at [744, 271] on div "Message" at bounding box center [773, 317] width 564 height 156
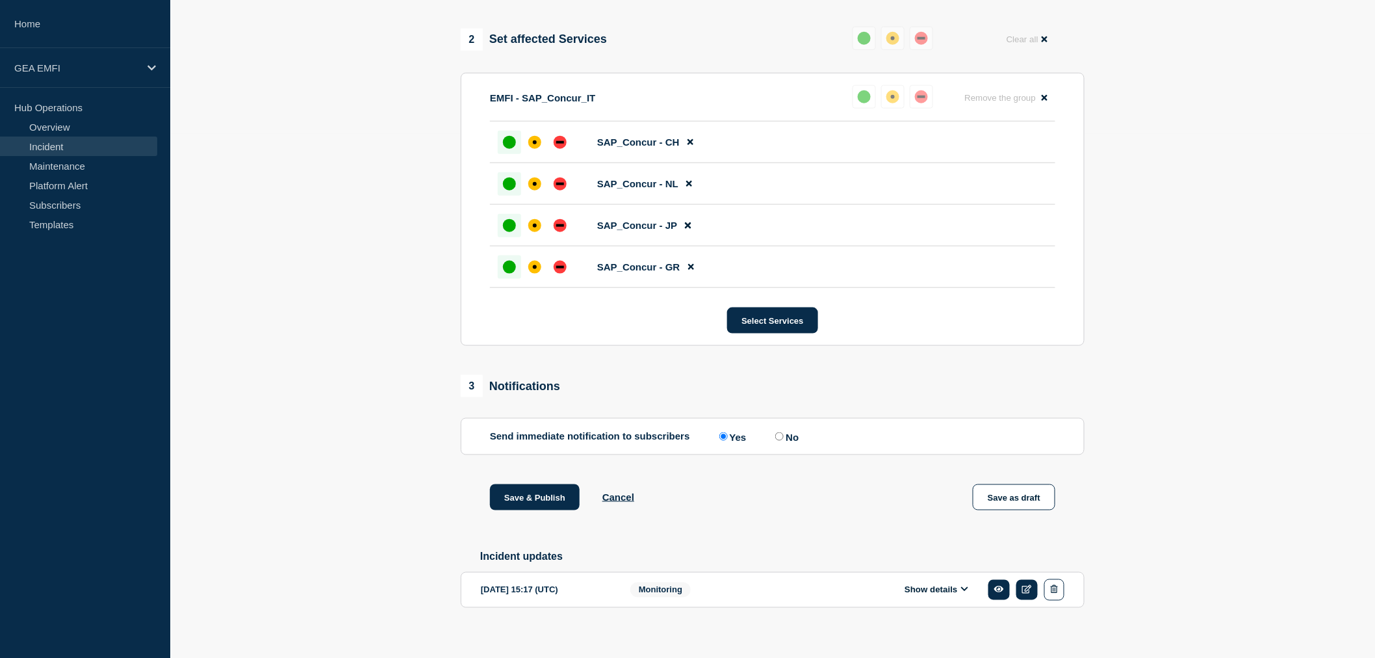
scroll to position [547, 0]
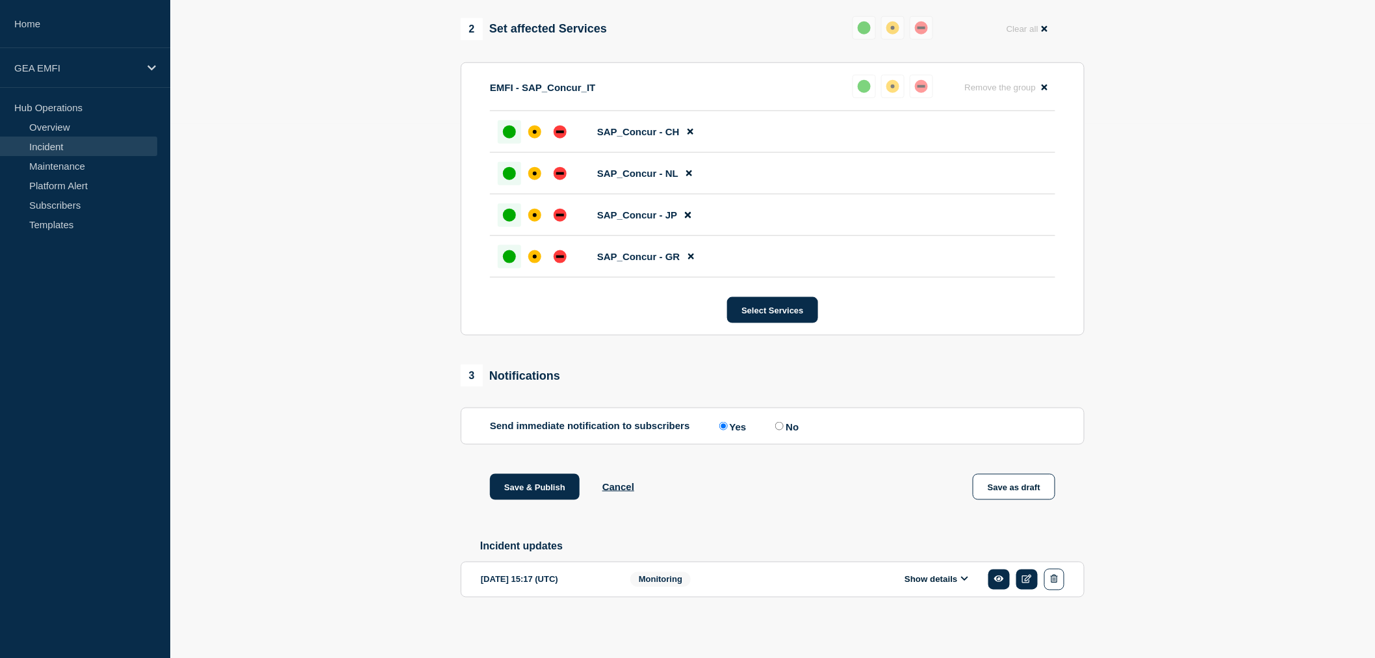
click at [959, 579] on button "Show details" at bounding box center [937, 579] width 72 height 11
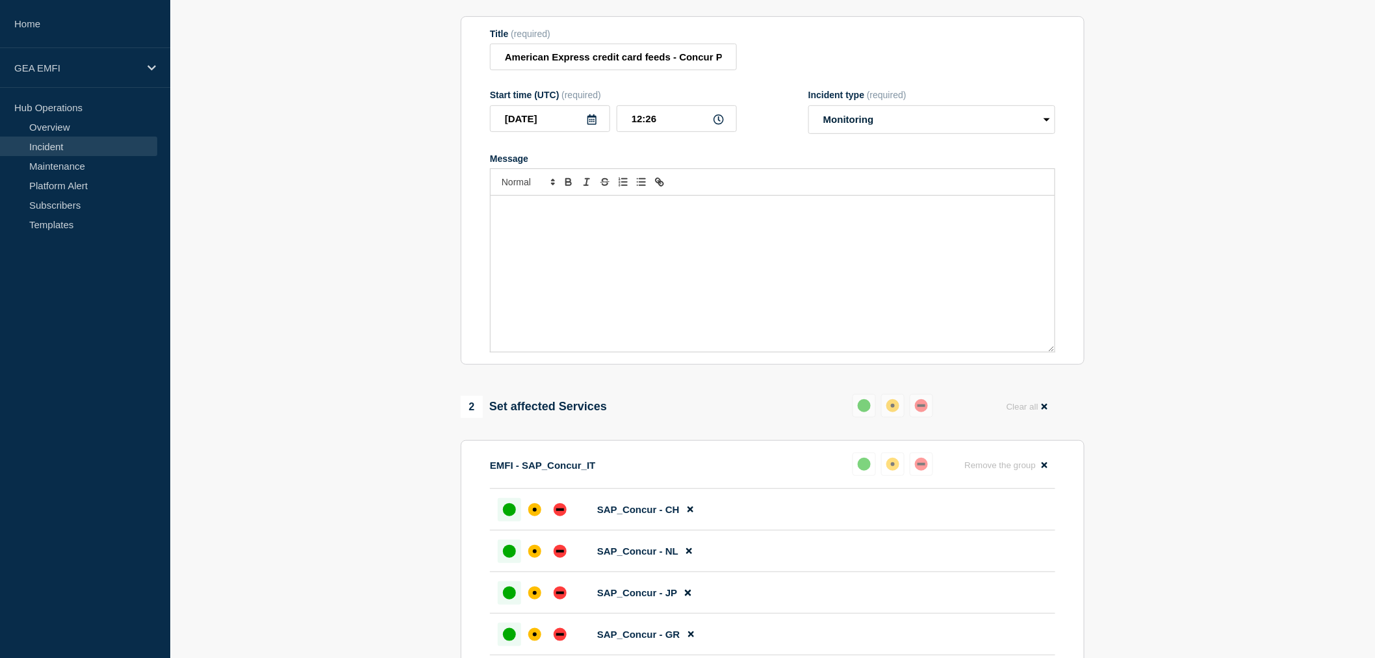
scroll to position [0, 0]
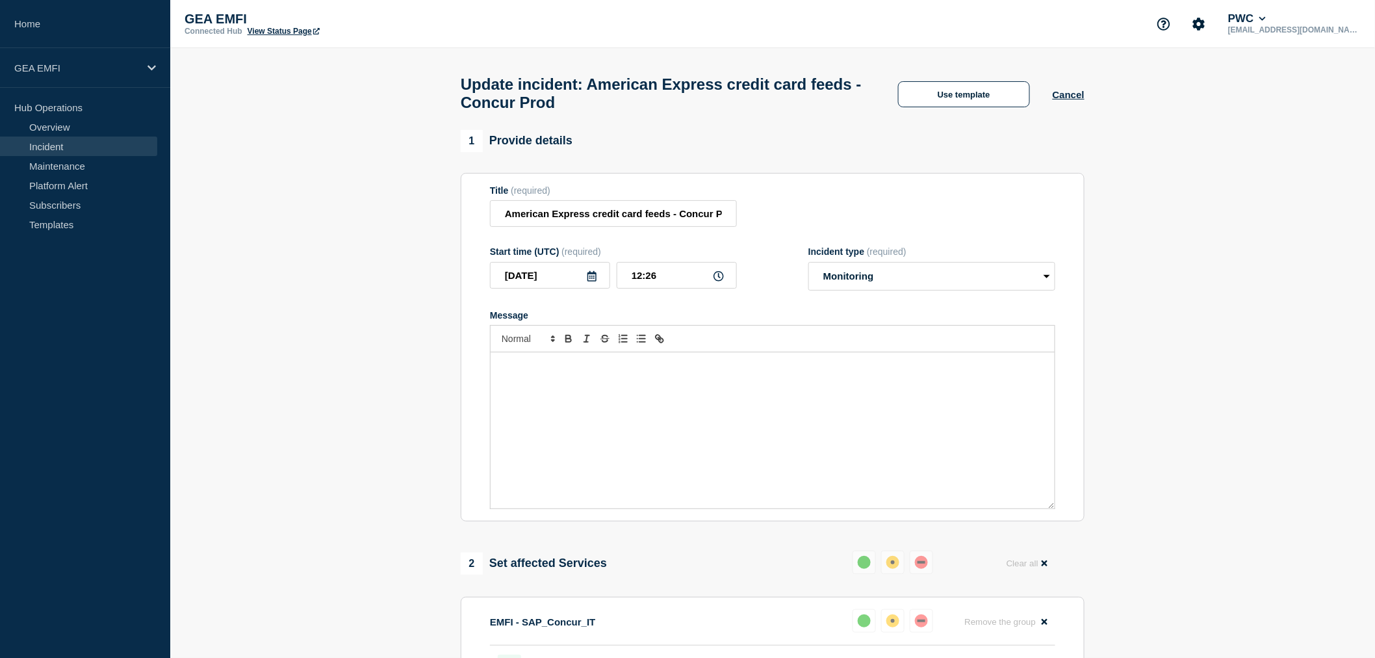
click at [661, 382] on div "Message" at bounding box center [773, 430] width 564 height 156
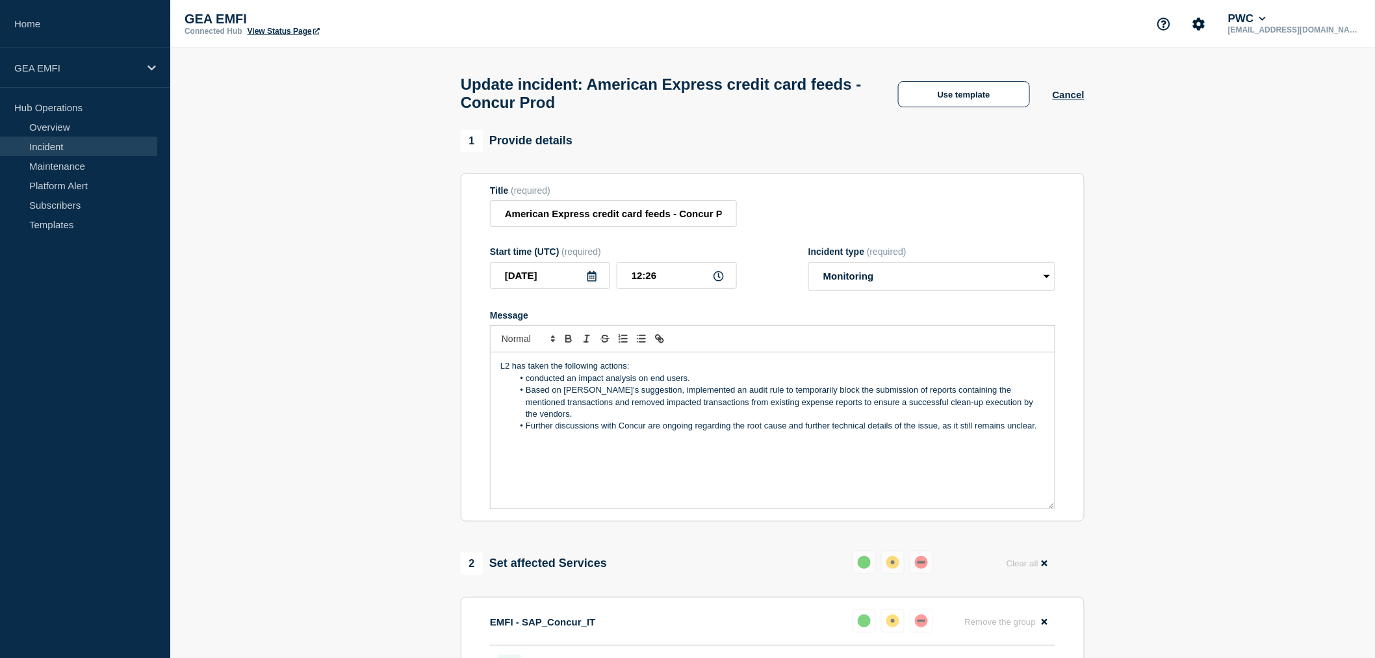
drag, startPoint x: 694, startPoint y: 387, endPoint x: 528, endPoint y: 384, distance: 166.4
click at [528, 384] on li "conducted an impact analysis on end users." at bounding box center [780, 378] width 532 height 12
click at [642, 386] on li "Based on [PERSON_NAME]'s suggestion, implemented an audit rule to temporarily b…" at bounding box center [780, 390] width 532 height 36
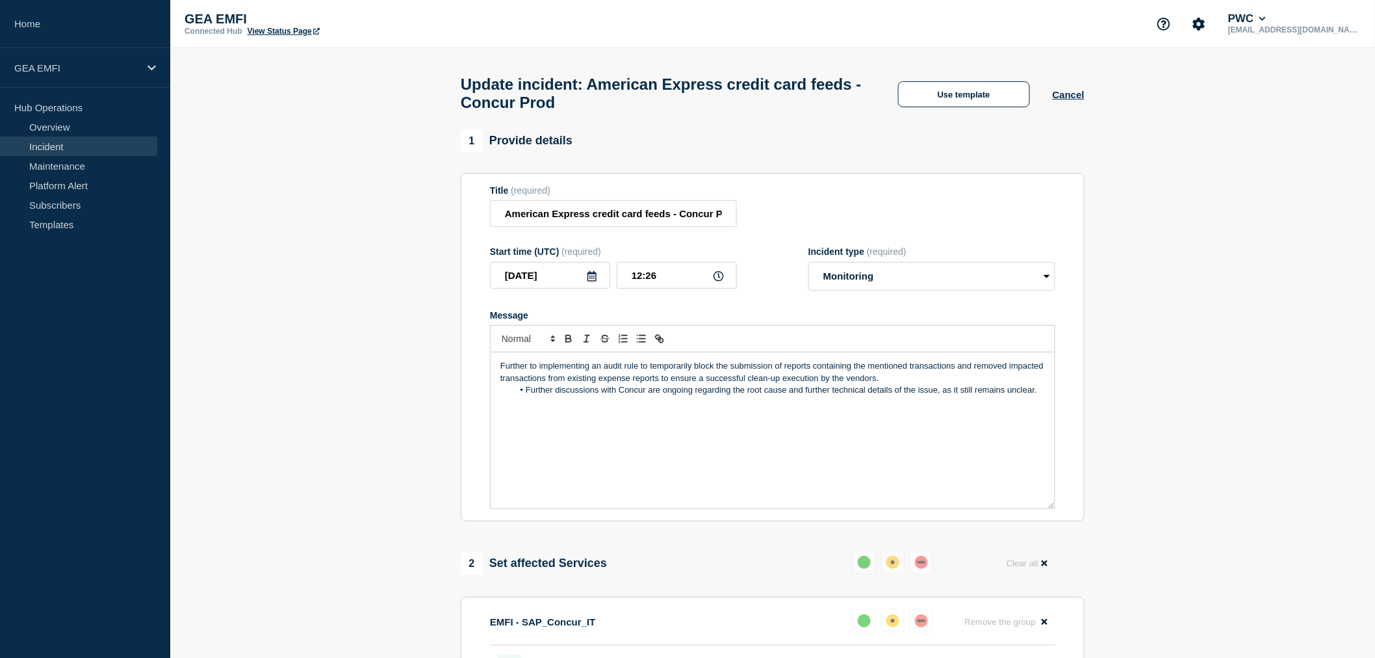
click at [956, 373] on p "Further to implementing an audit rule to temporarily block the submission of re…" at bounding box center [773, 372] width 545 height 24
click at [531, 384] on p "Further to implementing an audit rule to temporarily block the submission of re…" at bounding box center [773, 372] width 545 height 24
click at [965, 384] on p "Further to implementing an audit rule to temporarily block the submission of re…" at bounding box center [773, 372] width 545 height 24
click at [1043, 384] on p "Further to implementing an audit rule to temporarily block the submission of re…" at bounding box center [773, 372] width 545 height 24
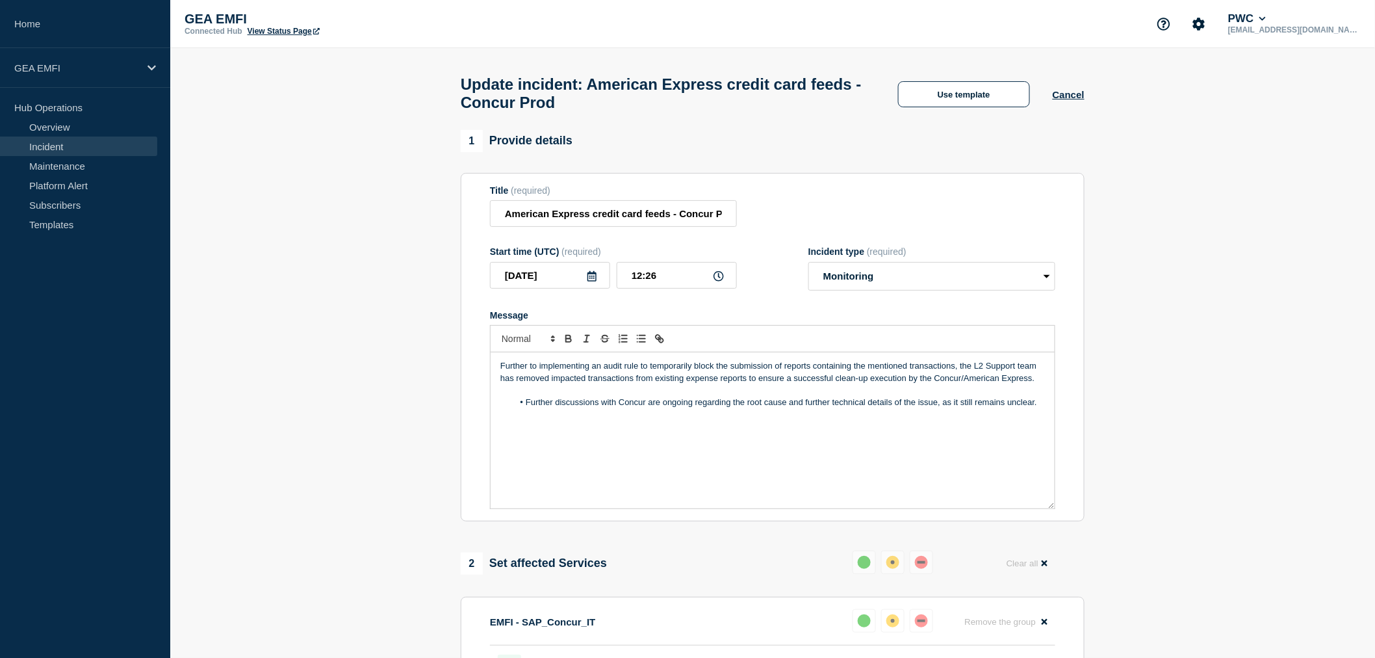
click at [526, 408] on span "Message" at bounding box center [526, 403] width 0 height 12
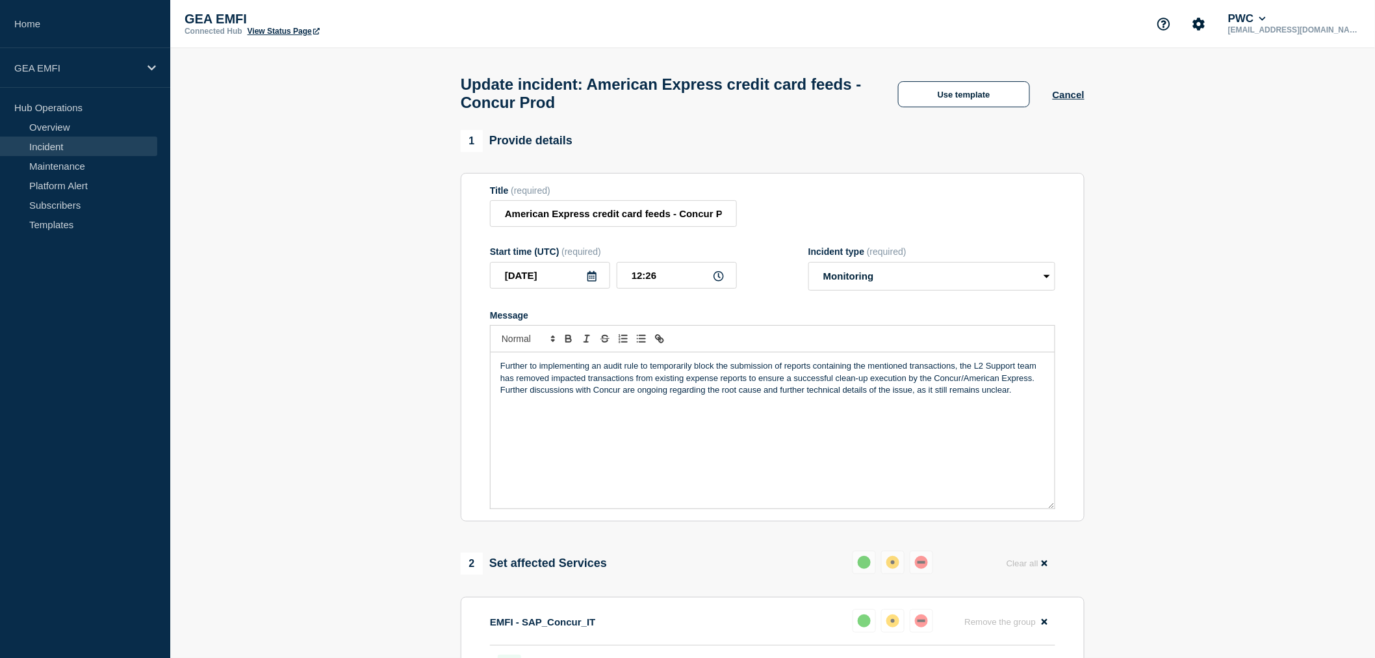
click at [1022, 404] on p "Message" at bounding box center [773, 403] width 545 height 12
click at [1017, 396] on p "Further discussions with Concur are ongoing regarding the root cause and furthe…" at bounding box center [773, 390] width 545 height 12
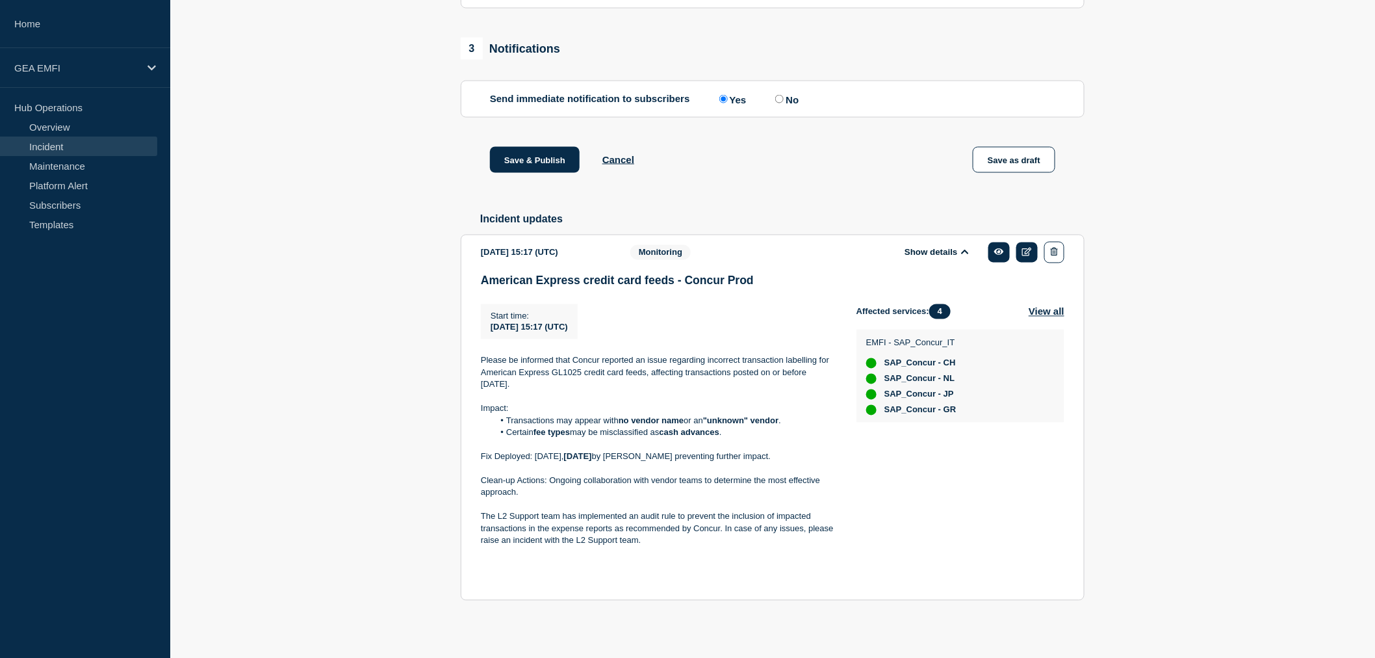
scroll to position [866, 0]
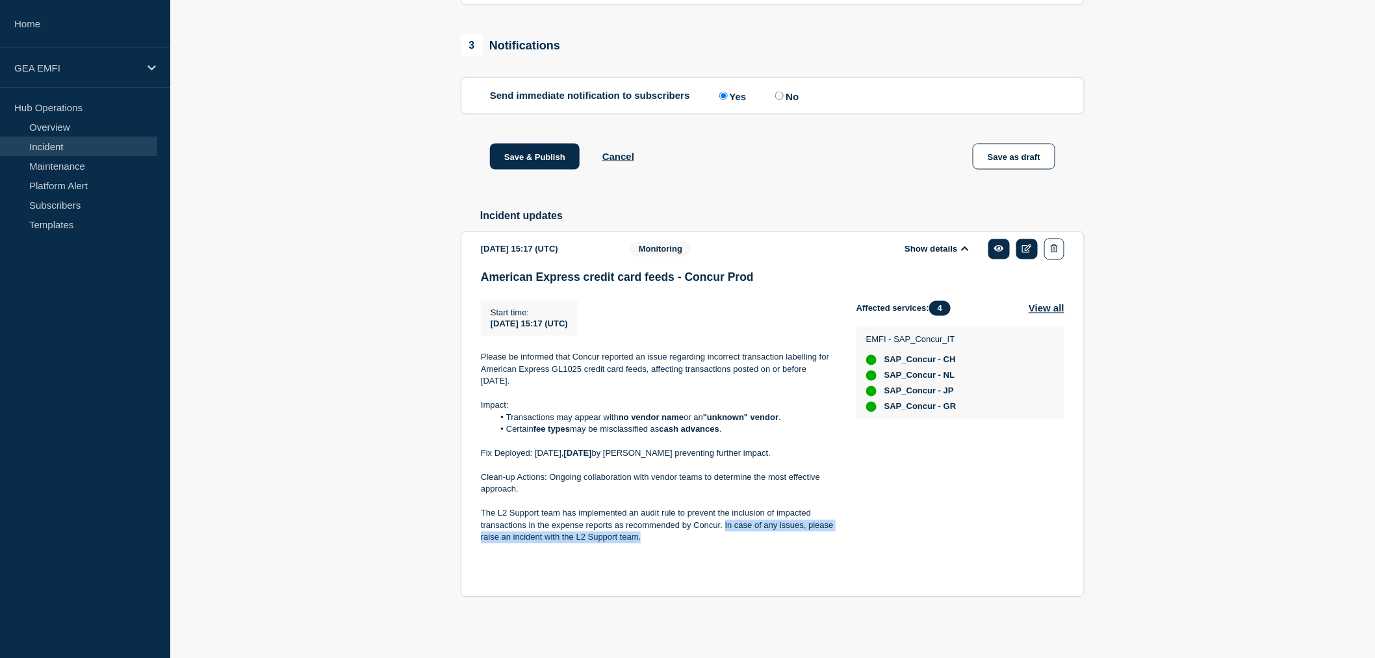
drag, startPoint x: 725, startPoint y: 536, endPoint x: 802, endPoint y: 551, distance: 78.7
click at [802, 543] on p "The L2 Support team has implemented an audit rule to prevent the inclusion of i…" at bounding box center [658, 526] width 355 height 36
copy p "In case of any issues, please raise an incident with the L2 Support team."
click at [803, 400] on p at bounding box center [658, 394] width 355 height 12
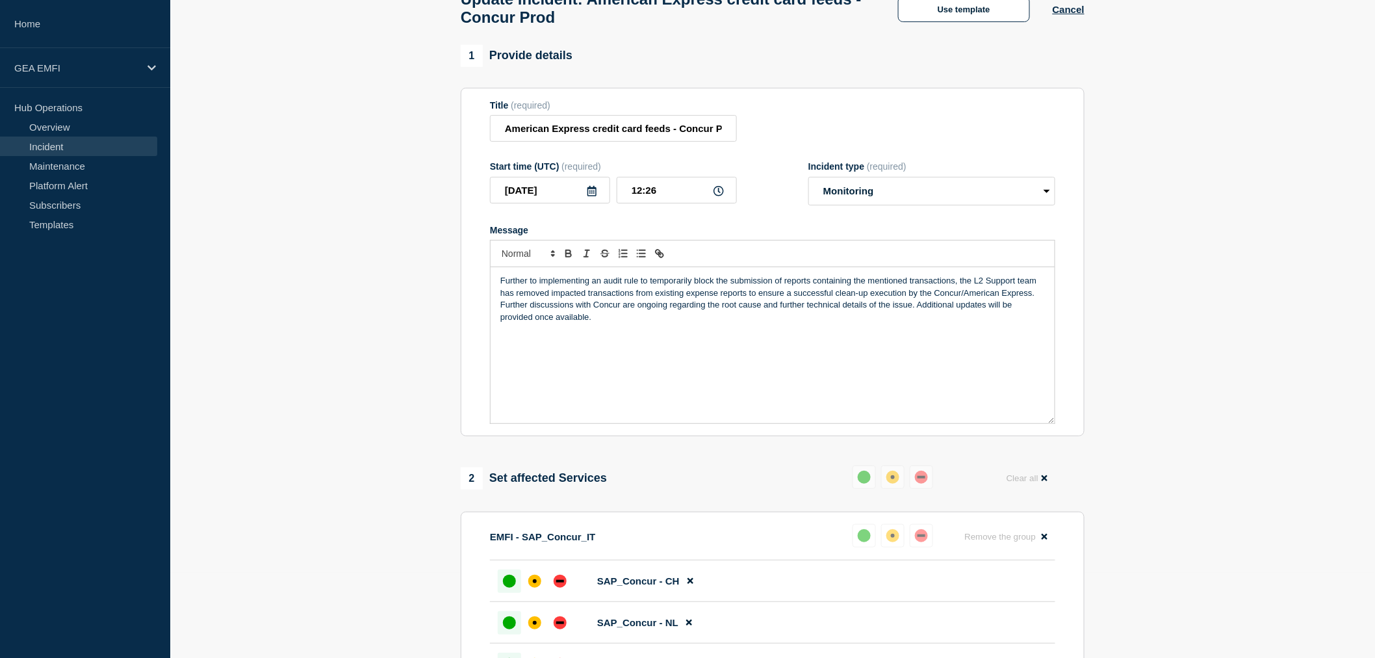
scroll to position [72, 0]
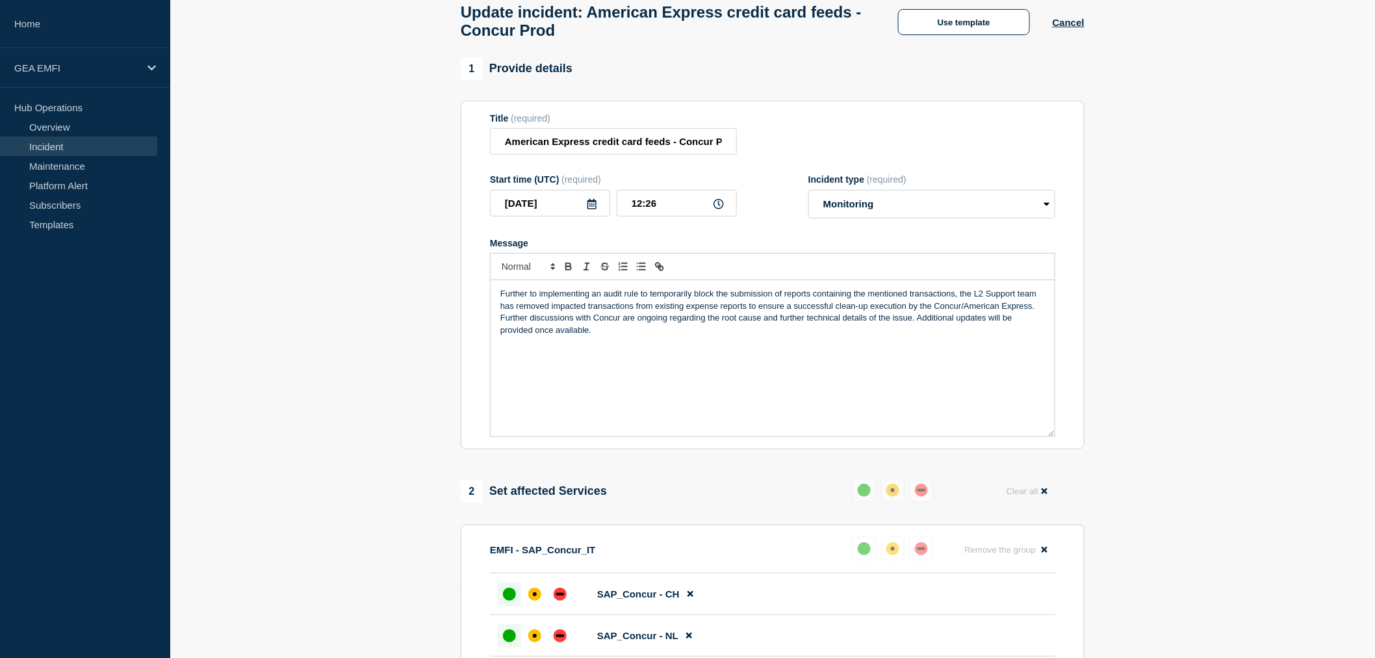
click at [612, 398] on div "Further to implementing an audit rule to temporarily block the submission of re…" at bounding box center [773, 358] width 564 height 156
drag, startPoint x: 609, startPoint y: 338, endPoint x: 489, endPoint y: 303, distance: 125.3
click at [489, 303] on section "Title (required) American Express credit card feeds - Concur Prod Start time (U…" at bounding box center [773, 275] width 624 height 349
copy div "Further to implementing an audit rule to temporarily block the submission of re…"
click at [805, 369] on div "Further to implementing an audit rule to temporarily block the submission of re…" at bounding box center [773, 358] width 564 height 156
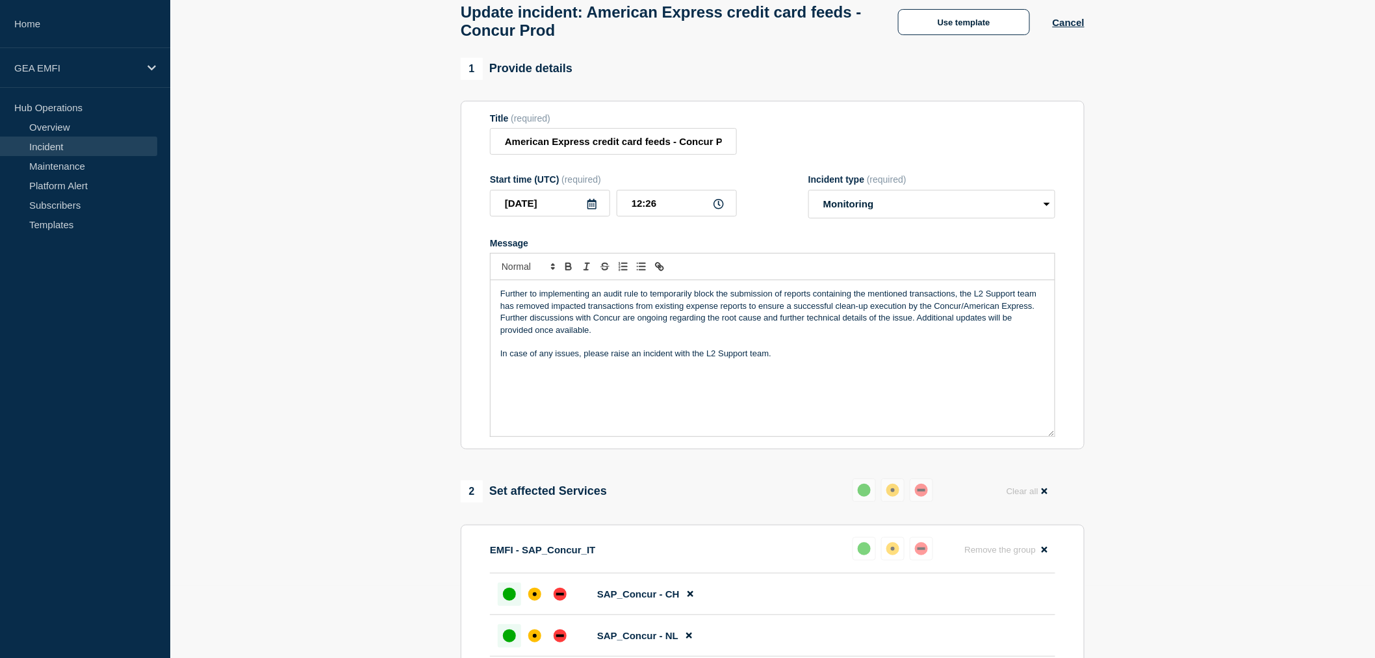
click at [907, 302] on p "Further to implementing an audit rule to temporarily block the submission of re…" at bounding box center [773, 300] width 545 height 24
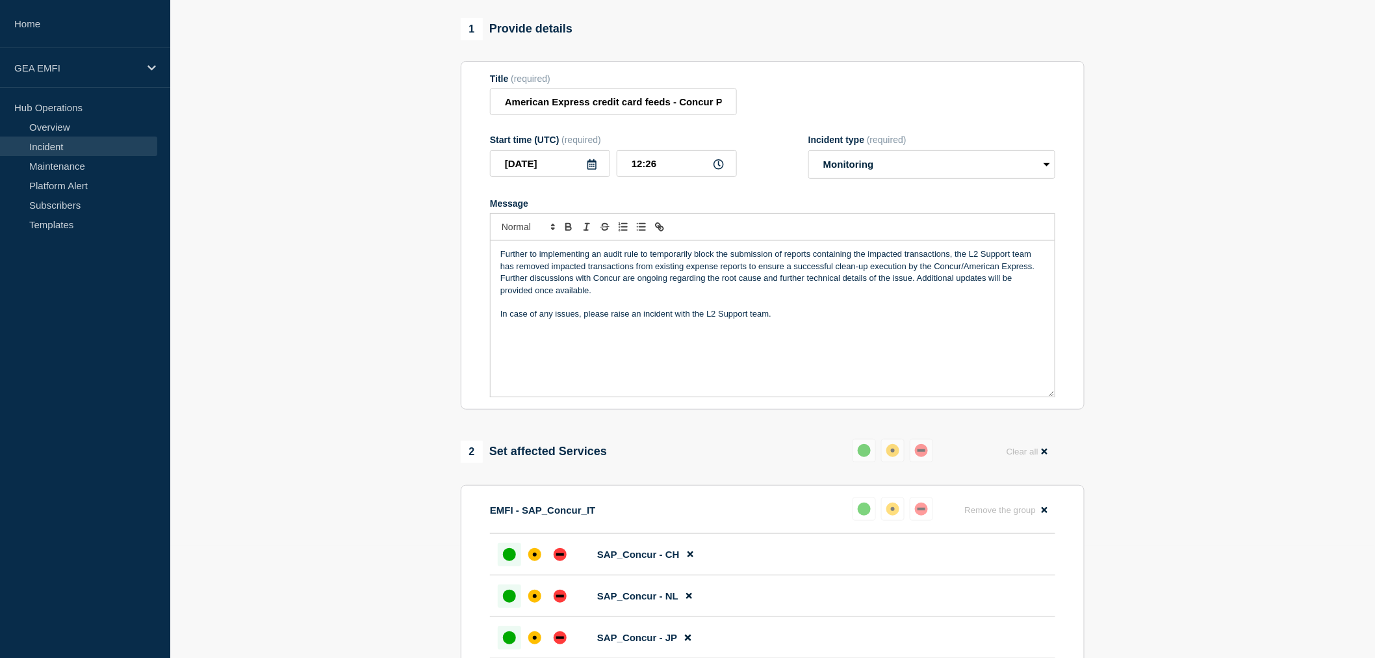
scroll to position [0, 0]
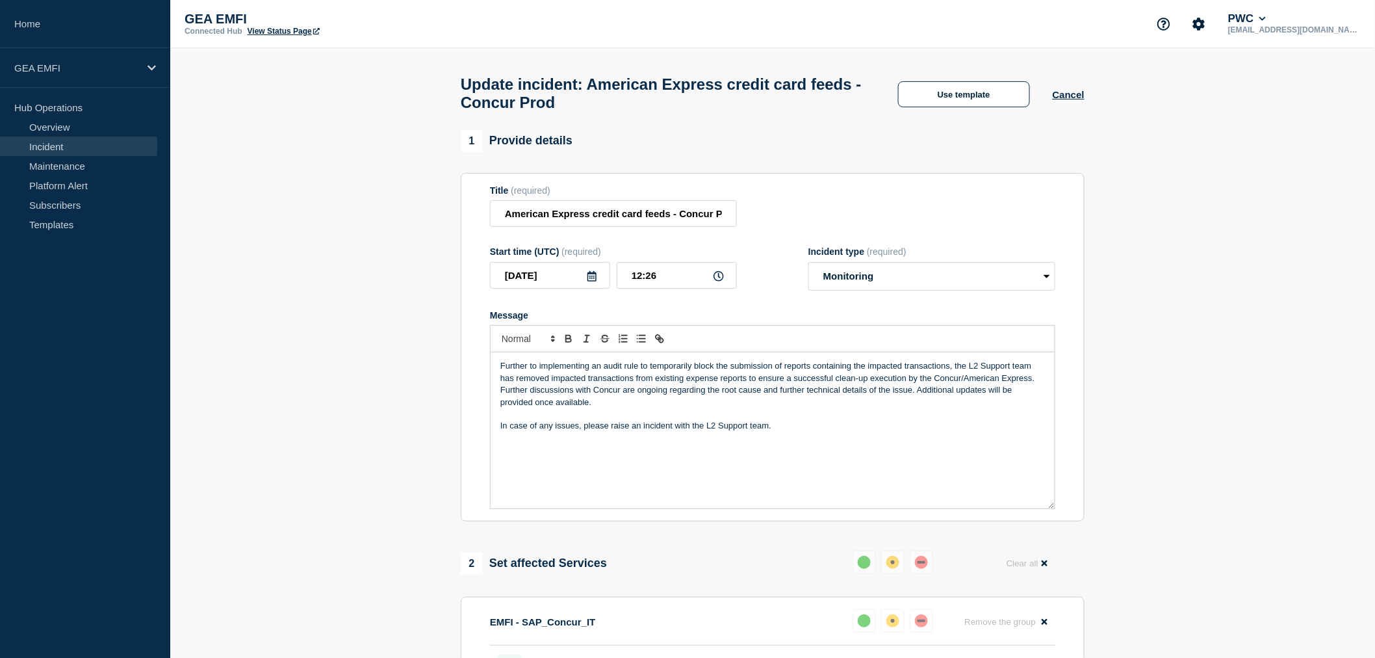
click at [954, 374] on p "Further to implementing an audit rule to temporarily block the submission of re…" at bounding box center [773, 372] width 545 height 24
click at [957, 380] on p "he L2 Support team has removed impacted transactions from existing expense repo…" at bounding box center [773, 372] width 545 height 24
click at [499, 374] on div "he L2 Support team has removed impacted transactions from existing expense repo…" at bounding box center [773, 430] width 564 height 156
click at [499, 398] on div "The L2 Support team has removed impacted transactions from existing expense rep…" at bounding box center [773, 430] width 564 height 156
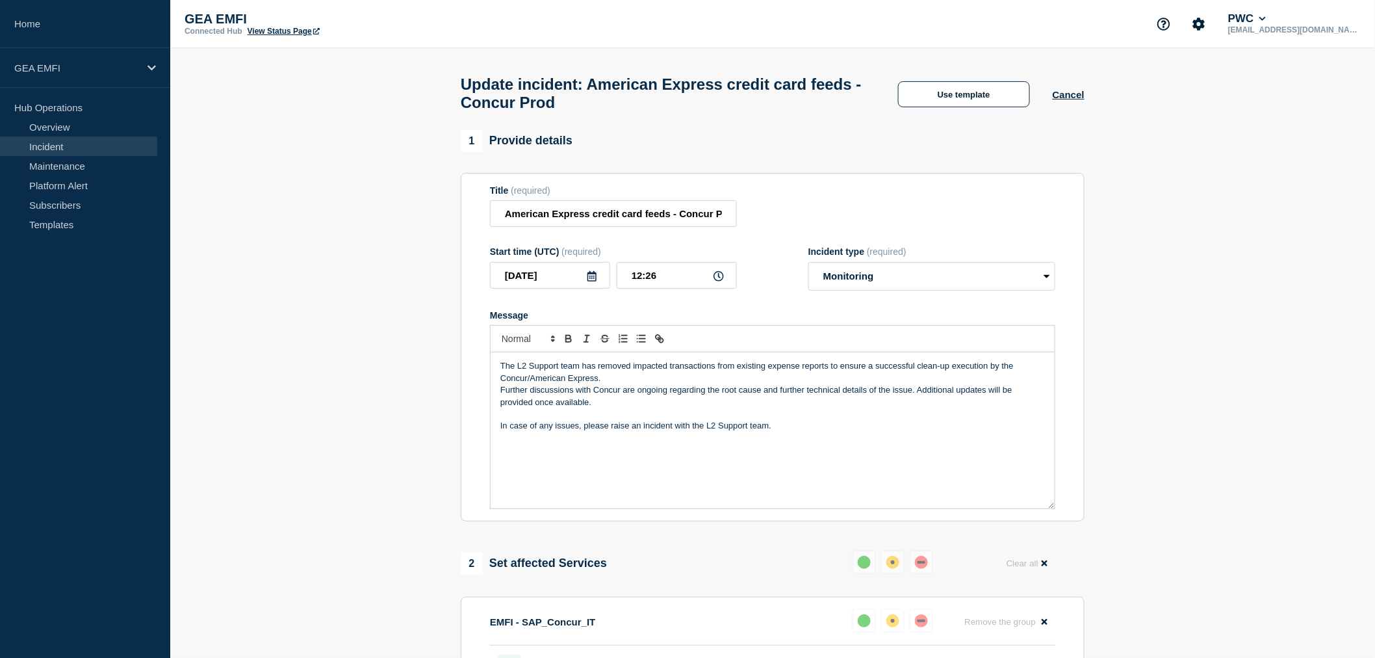
click at [499, 398] on div "The L2 Support team has removed impacted transactions from existing expense rep…" at bounding box center [773, 430] width 564 height 156
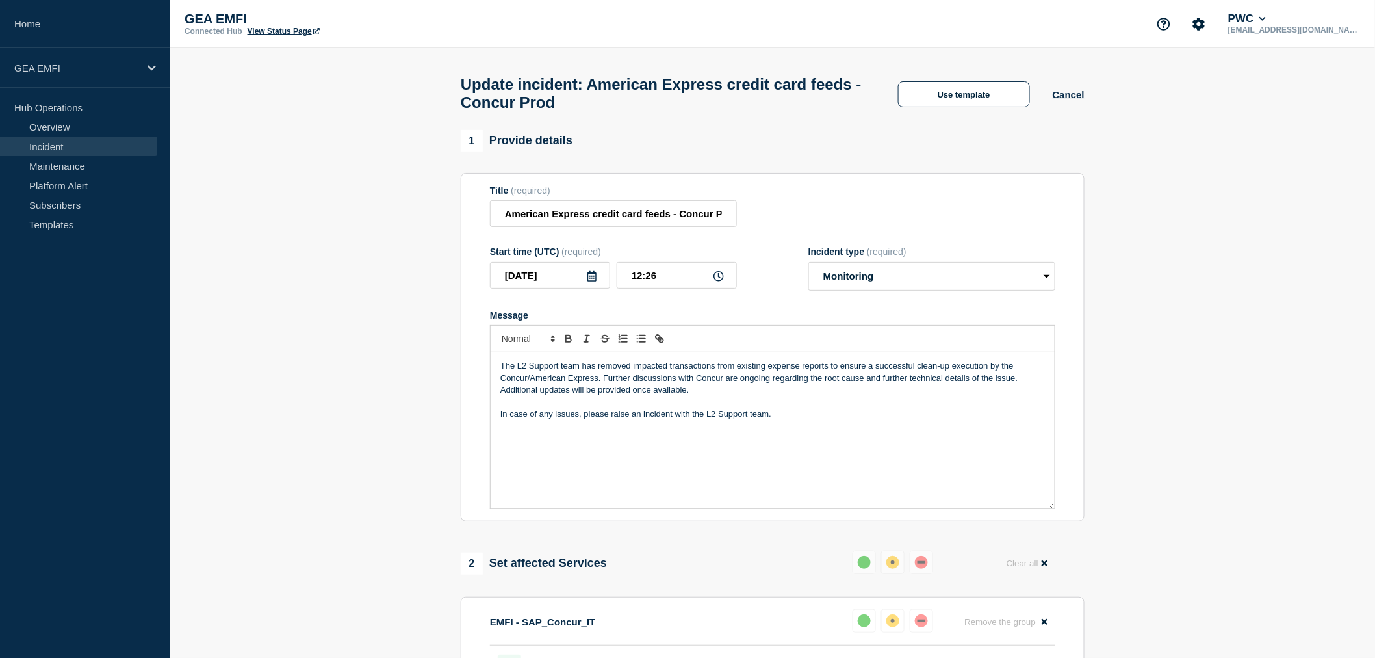
click at [970, 389] on p "The L2 Support team has removed impacted transactions from existing expense rep…" at bounding box center [773, 378] width 545 height 36
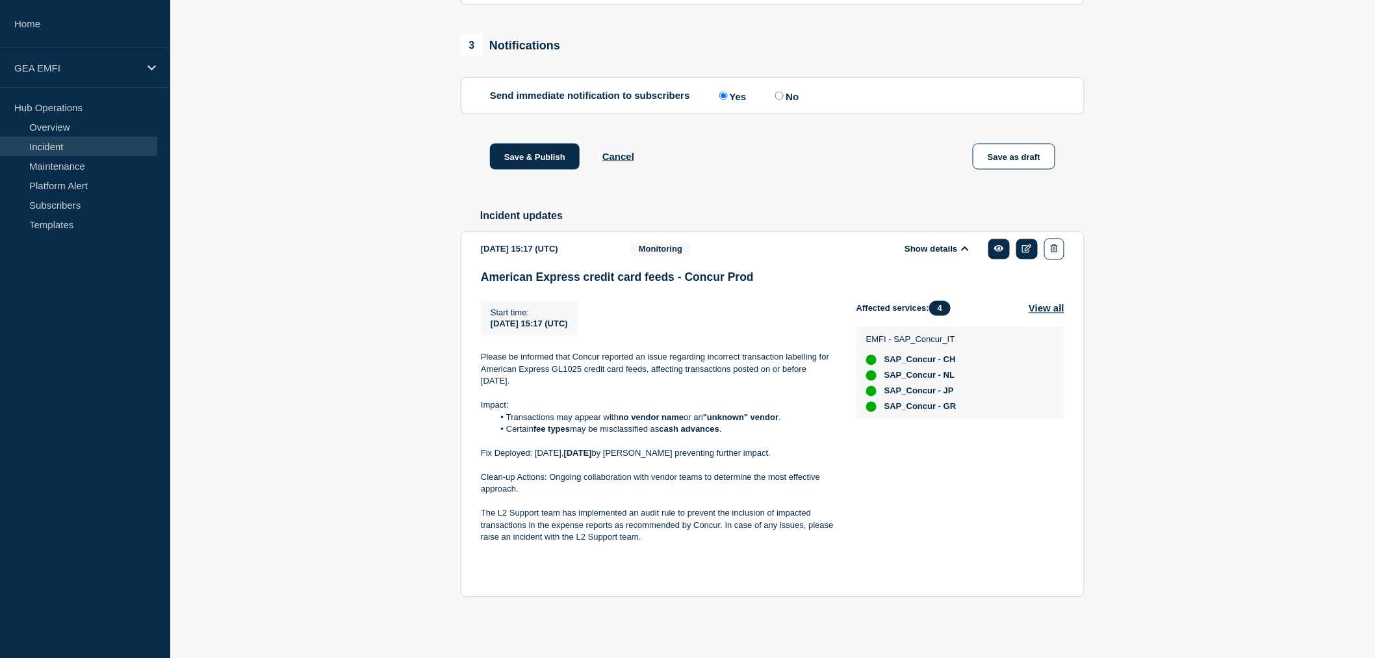
scroll to position [879, 0]
